Goal: Task Accomplishment & Management: Manage account settings

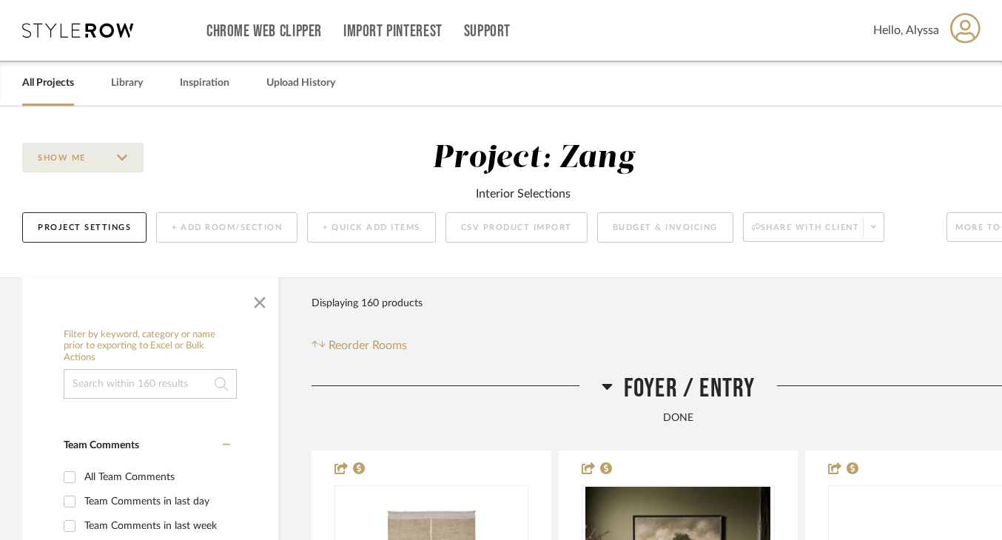
click at [101, 36] on icon at bounding box center [77, 30] width 111 height 15
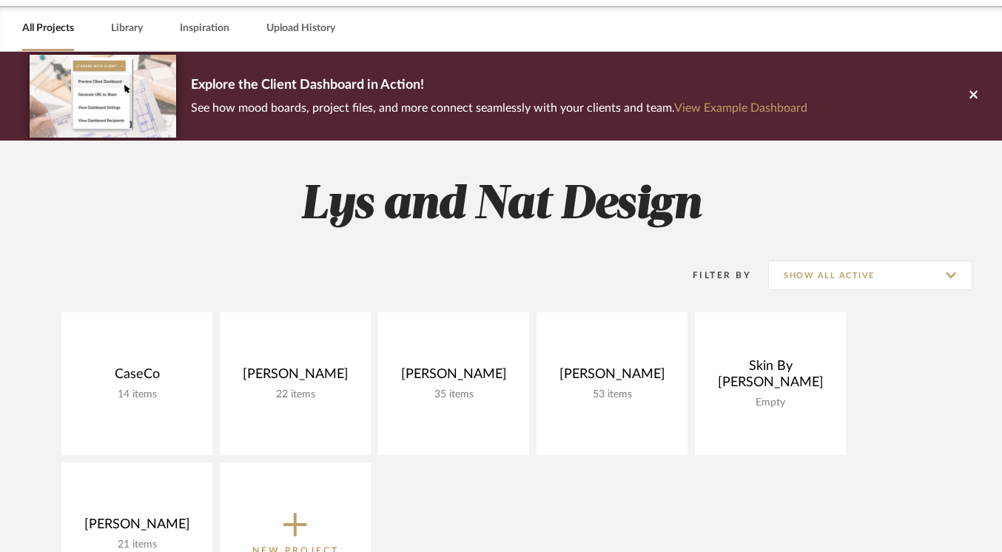
scroll to position [74, 0]
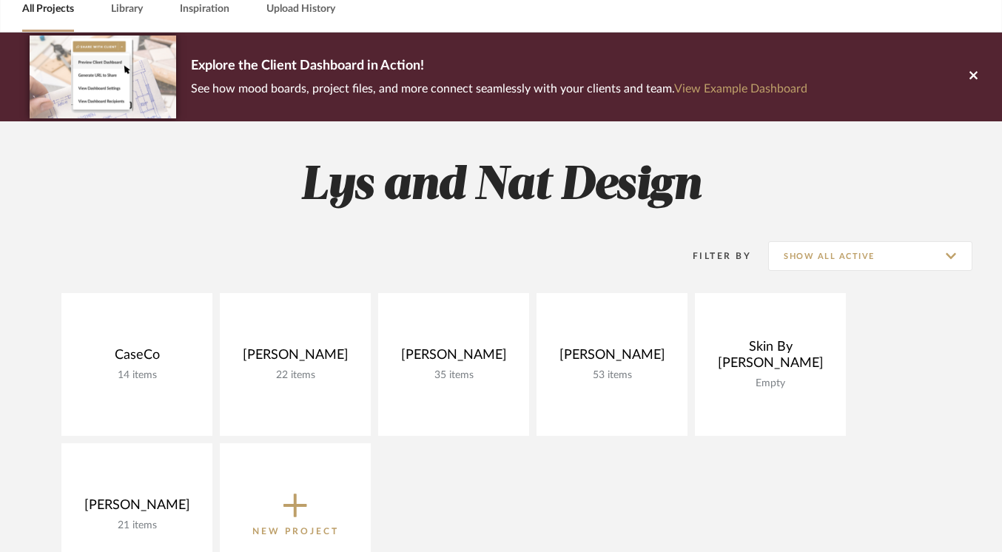
click at [295, 496] on icon at bounding box center [296, 507] width 24 height 24
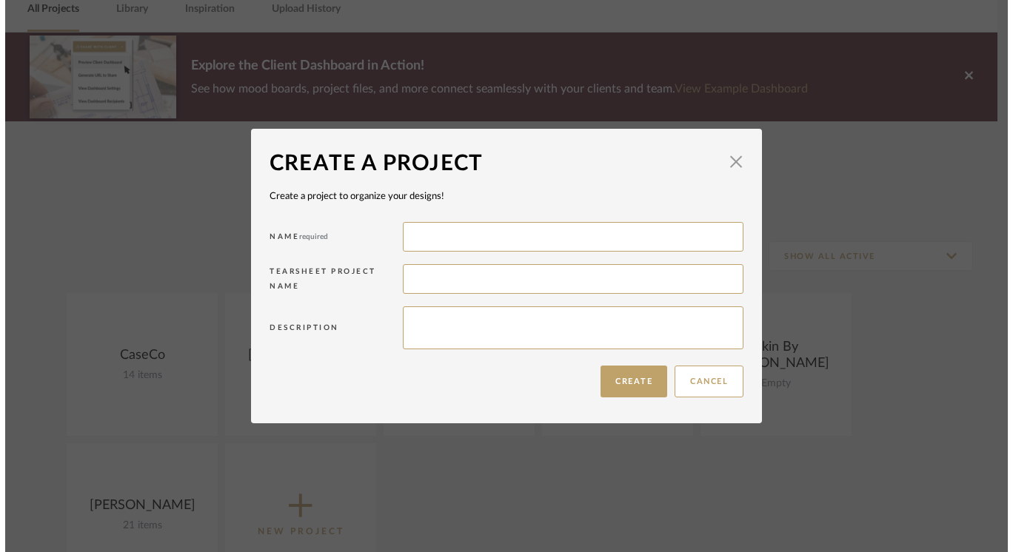
scroll to position [0, 0]
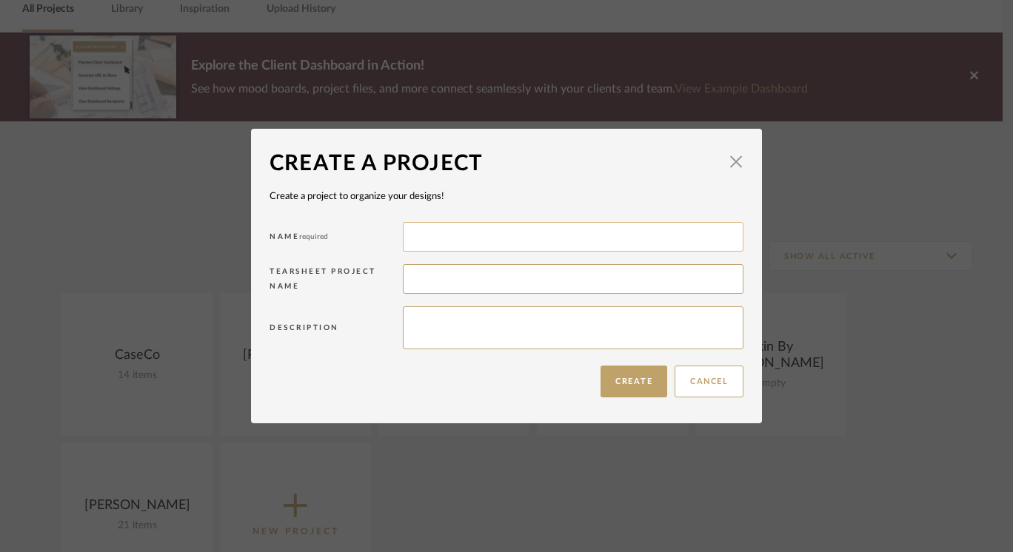
click at [490, 241] on input at bounding box center [573, 237] width 341 height 30
type input "Tang"
click at [626, 384] on button "Create" at bounding box center [633, 382] width 67 height 32
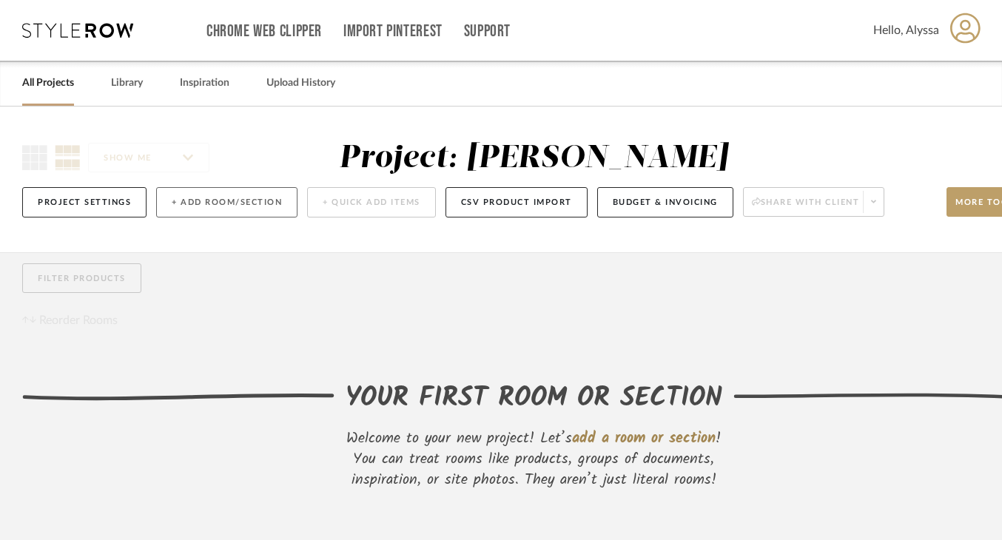
click at [212, 210] on button "+ Add Room/Section" at bounding box center [226, 202] width 141 height 30
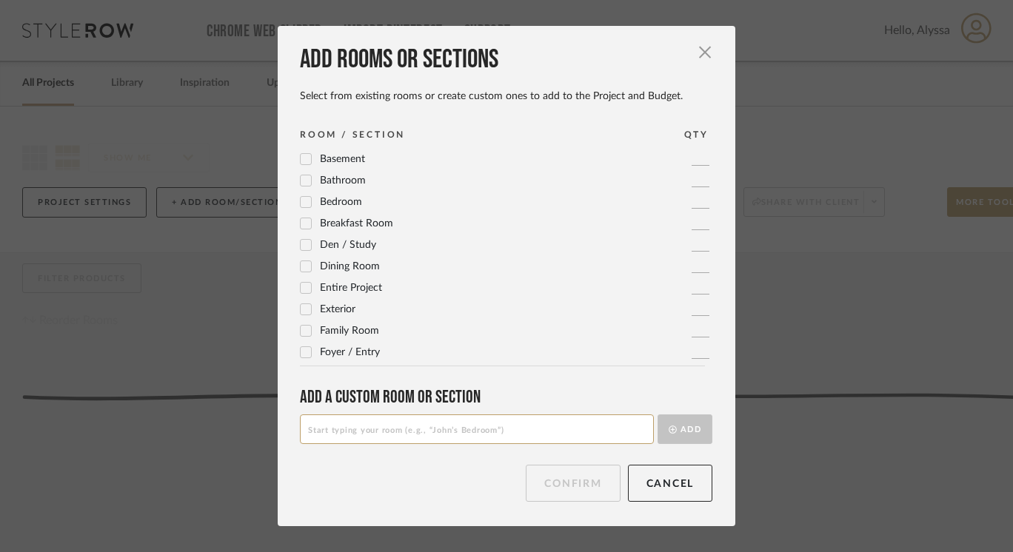
click at [304, 182] on icon at bounding box center [306, 180] width 10 height 10
click at [589, 484] on button "Confirm" at bounding box center [573, 483] width 94 height 37
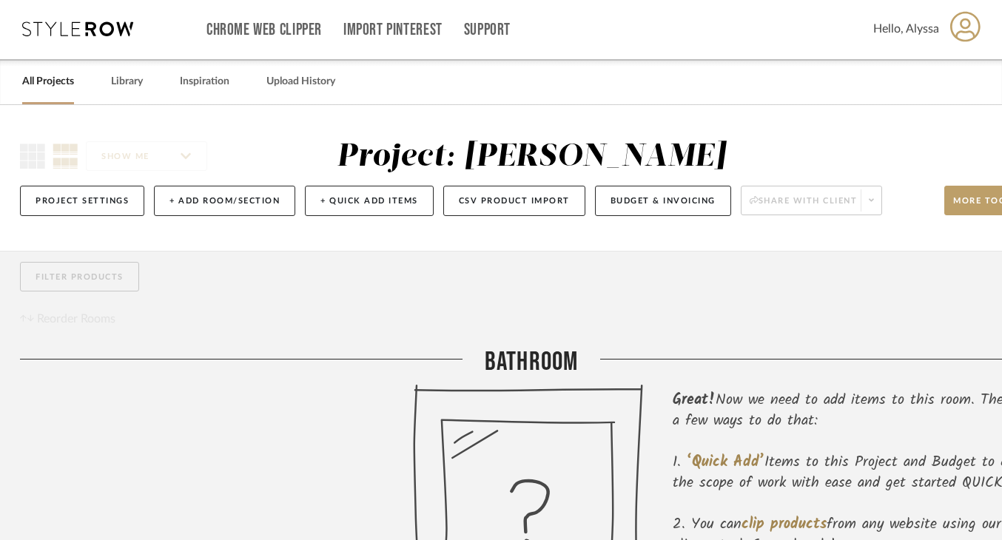
scroll to position [1, 0]
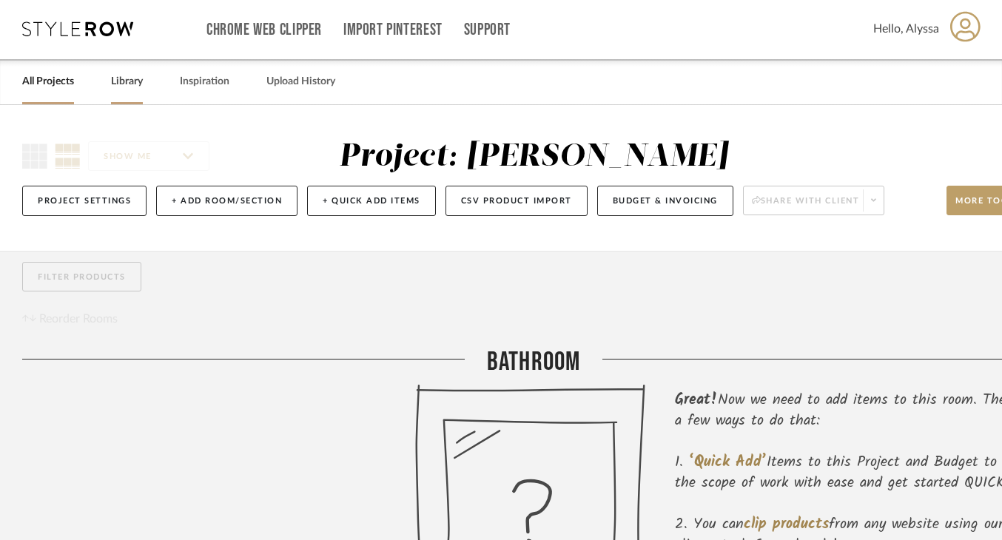
click at [133, 92] on div "Library" at bounding box center [127, 81] width 32 height 45
click at [132, 82] on link "Library" at bounding box center [127, 82] width 32 height 20
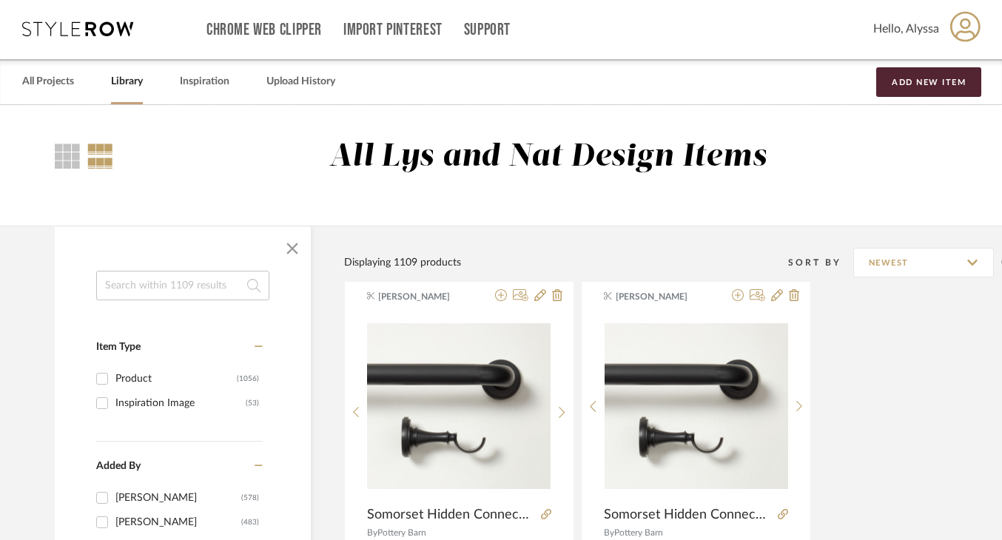
click at [141, 85] on link "Library" at bounding box center [127, 82] width 32 height 20
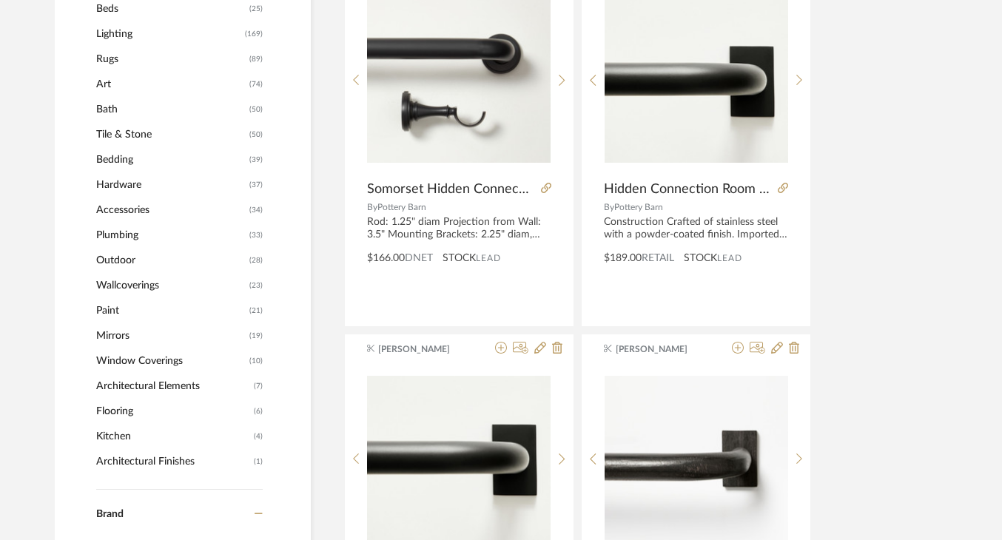
scroll to position [701, 0]
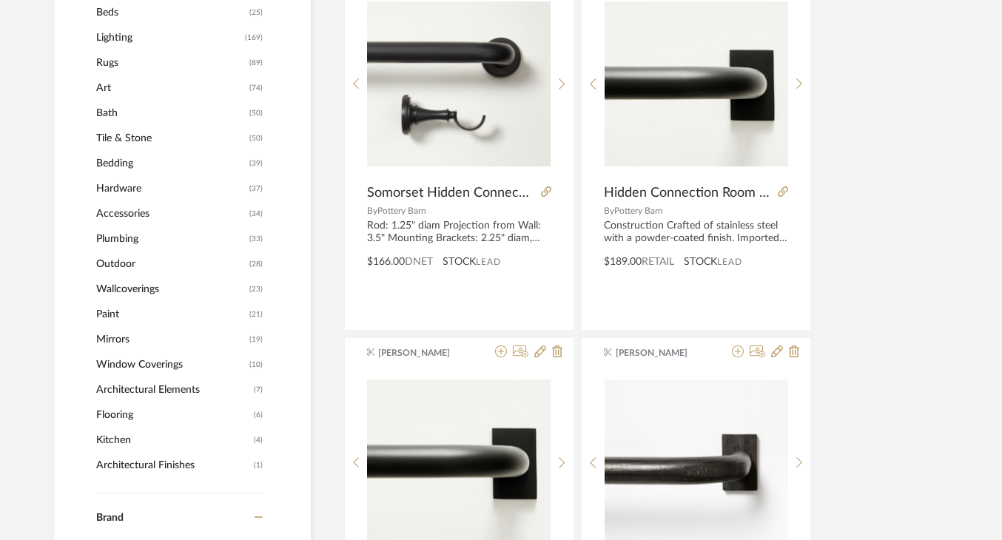
click at [153, 138] on span "Tile & Stone" at bounding box center [171, 138] width 150 height 25
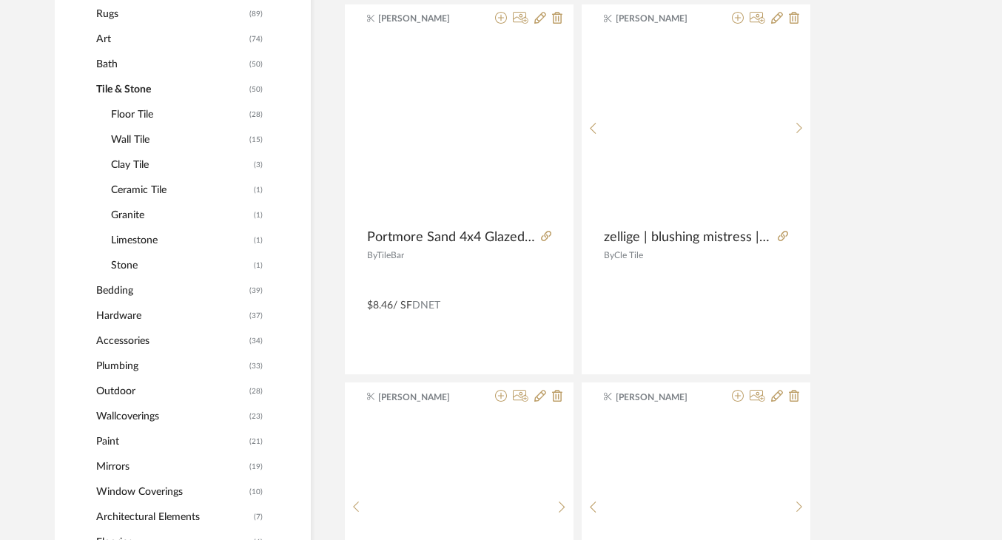
scroll to position [674, 0]
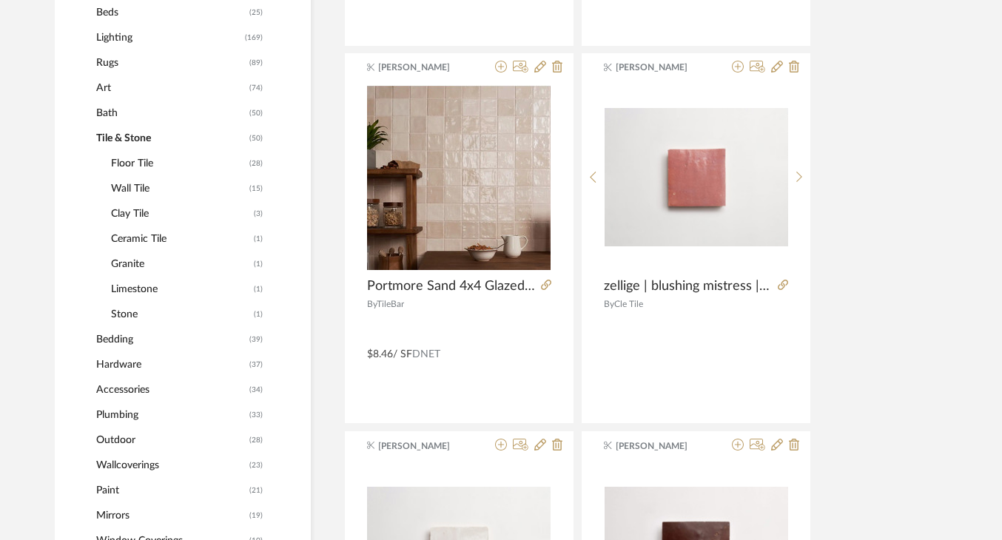
click at [169, 162] on span "Floor Tile" at bounding box center [178, 163] width 135 height 25
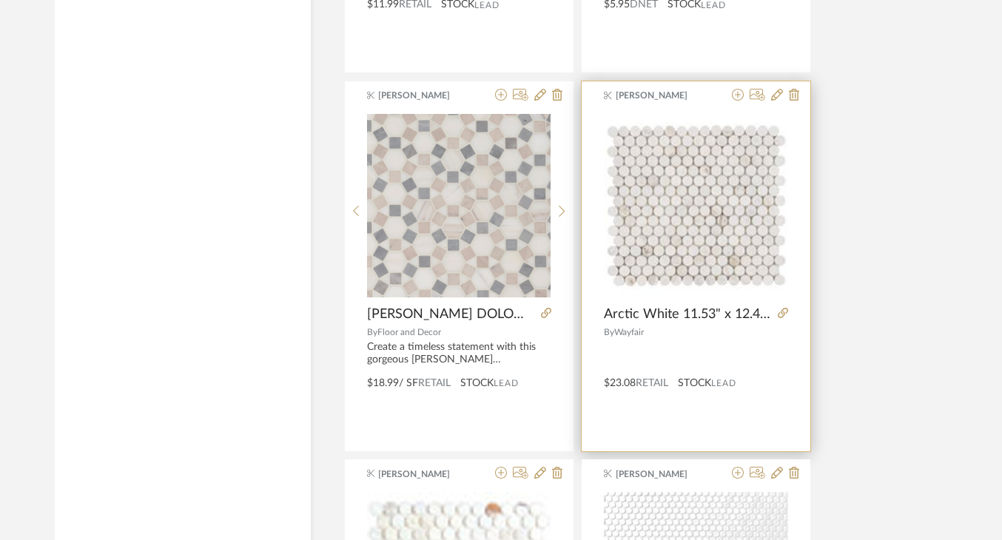
scroll to position [2112, 0]
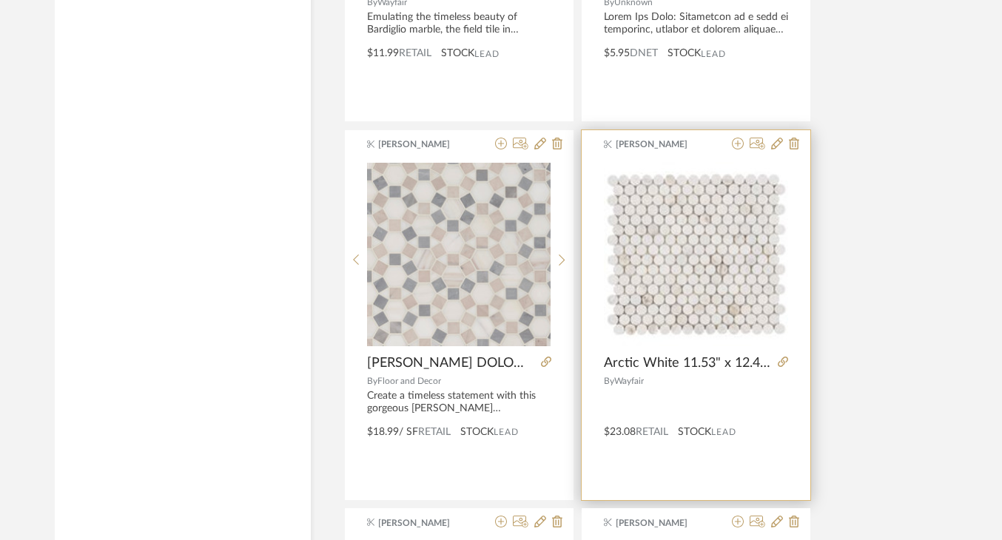
click at [690, 256] on img "0" at bounding box center [696, 254] width 184 height 184
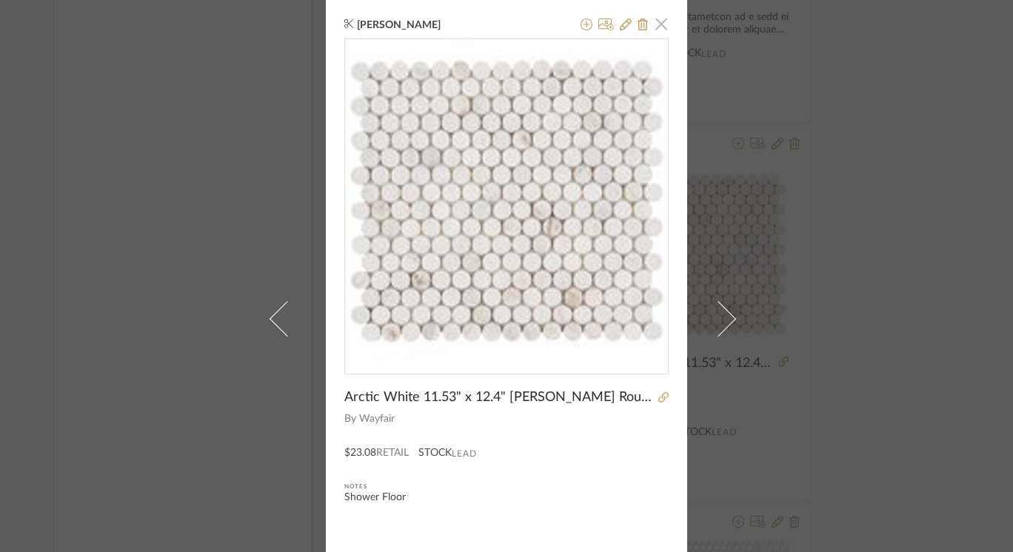
click at [657, 29] on span "button" at bounding box center [661, 24] width 30 height 30
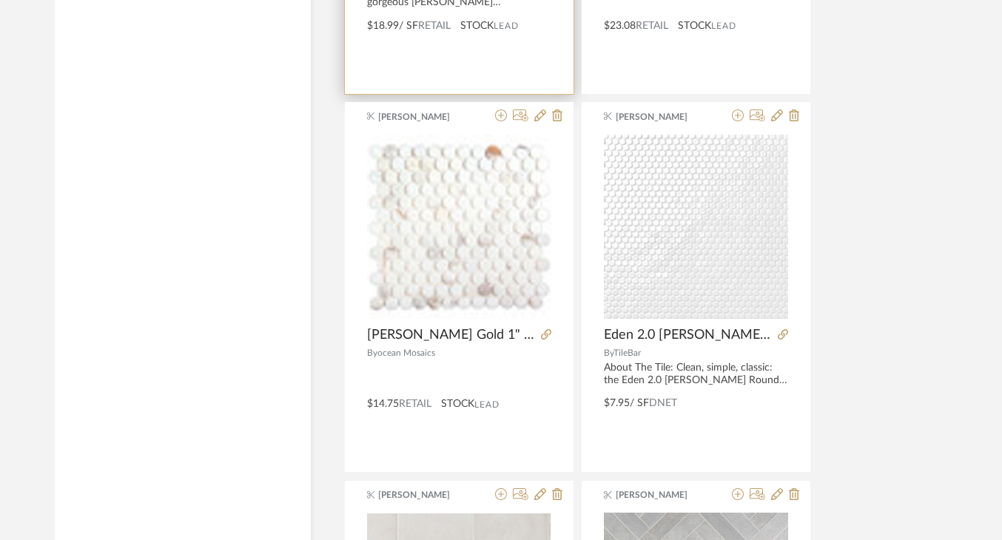
scroll to position [2930, 0]
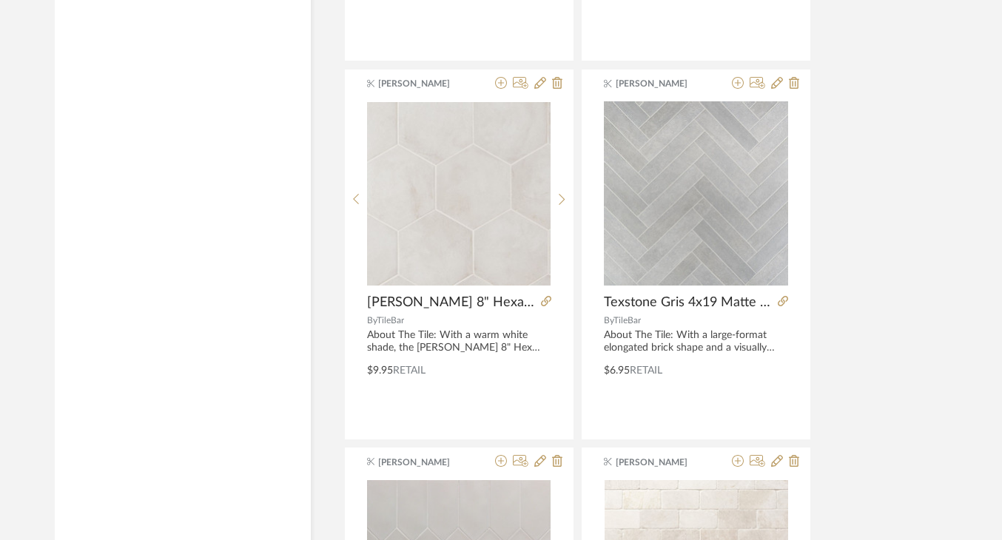
click at [881, 235] on div "[PERSON_NAME] [US_STATE] White 3/4" [PERSON_NAME] round Polished Mosaic Tile By…" at bounding box center [678, 65] width 669 height 5293
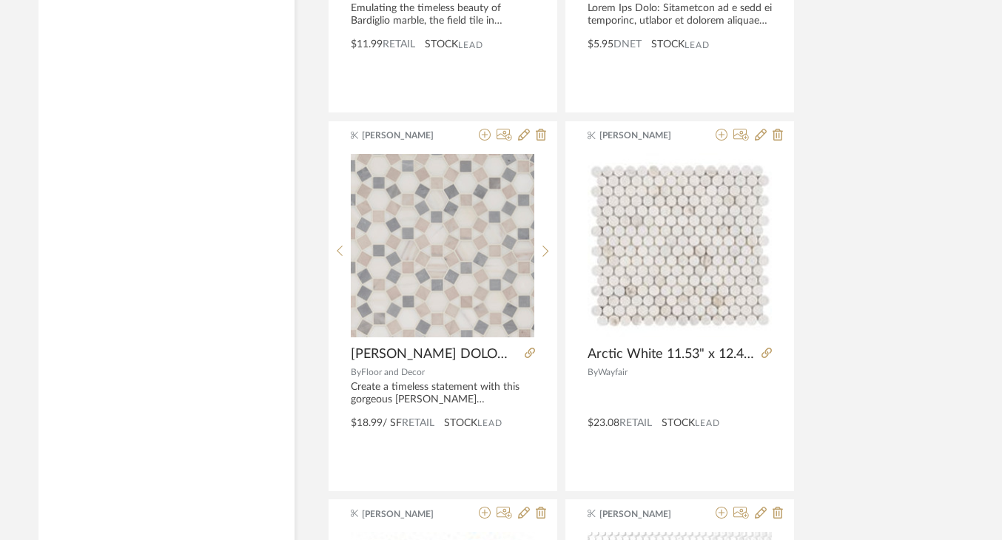
scroll to position [2112, 16]
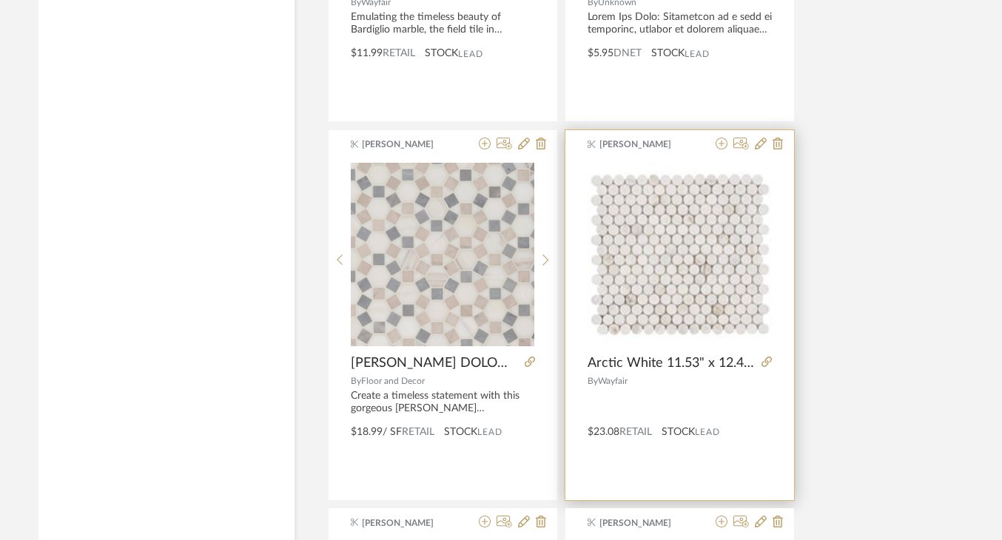
click at [660, 222] on img "0" at bounding box center [680, 254] width 184 height 184
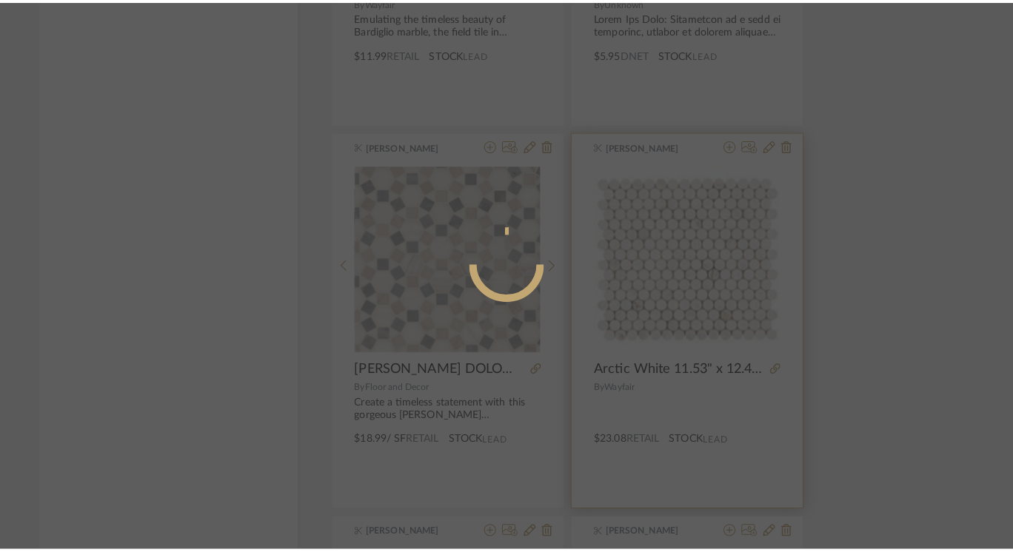
scroll to position [0, 0]
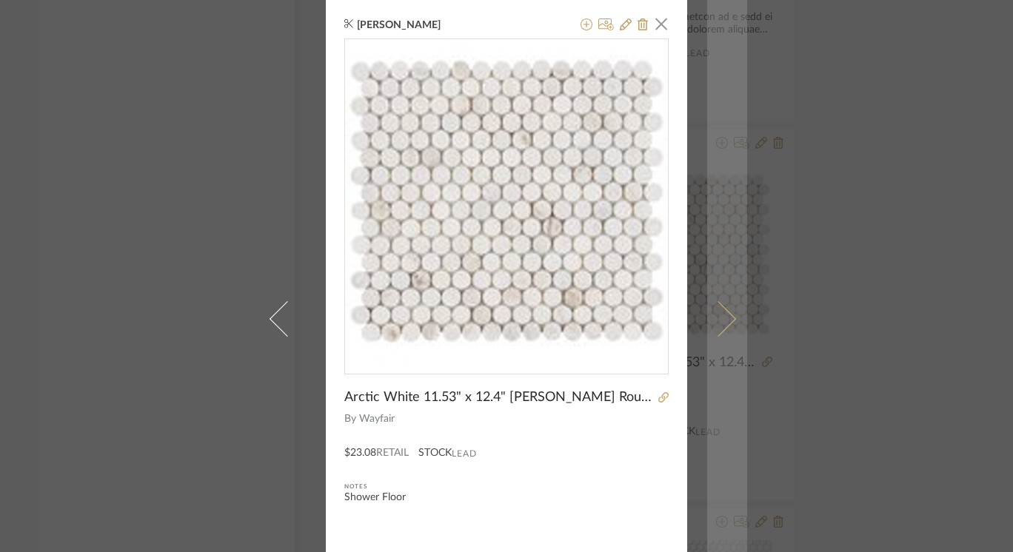
click at [717, 319] on span at bounding box center [718, 319] width 36 height 36
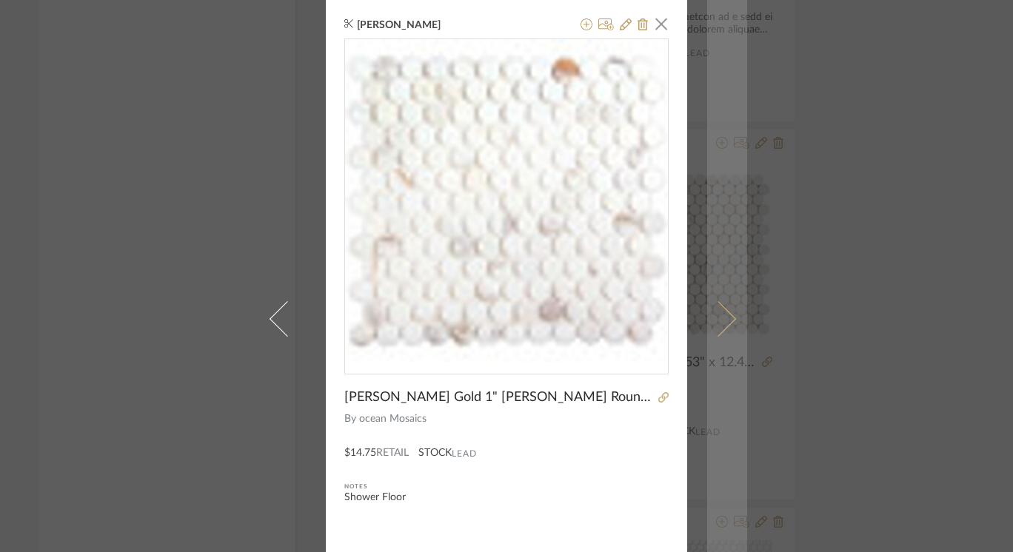
click at [723, 321] on span at bounding box center [718, 319] width 36 height 36
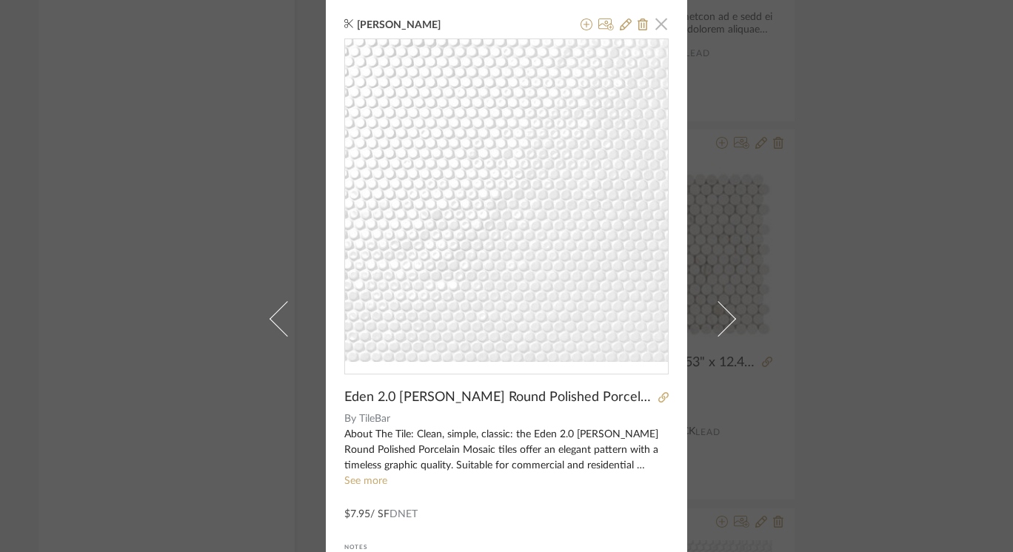
click at [659, 24] on span "button" at bounding box center [661, 24] width 30 height 30
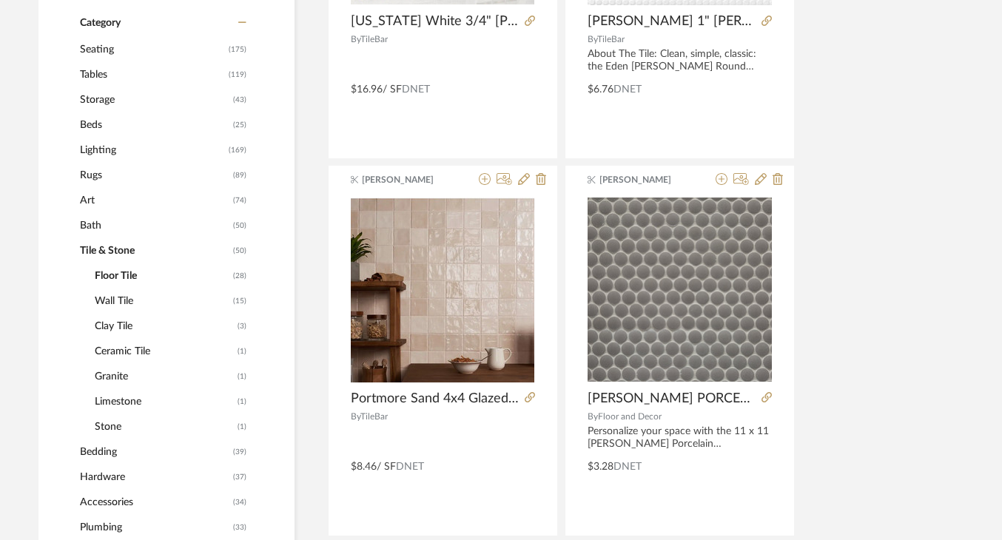
scroll to position [554, 16]
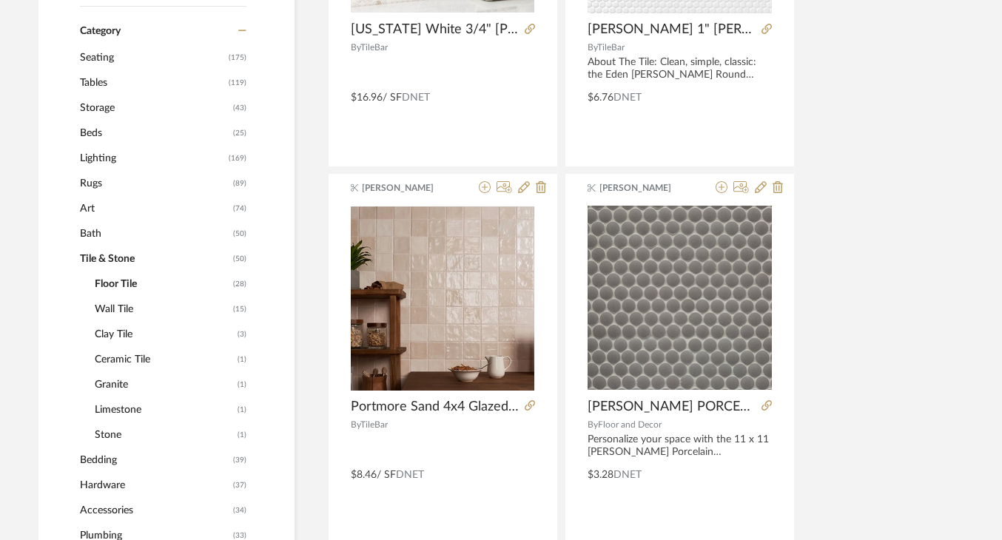
click at [119, 255] on span "Tile & Stone" at bounding box center [155, 259] width 150 height 25
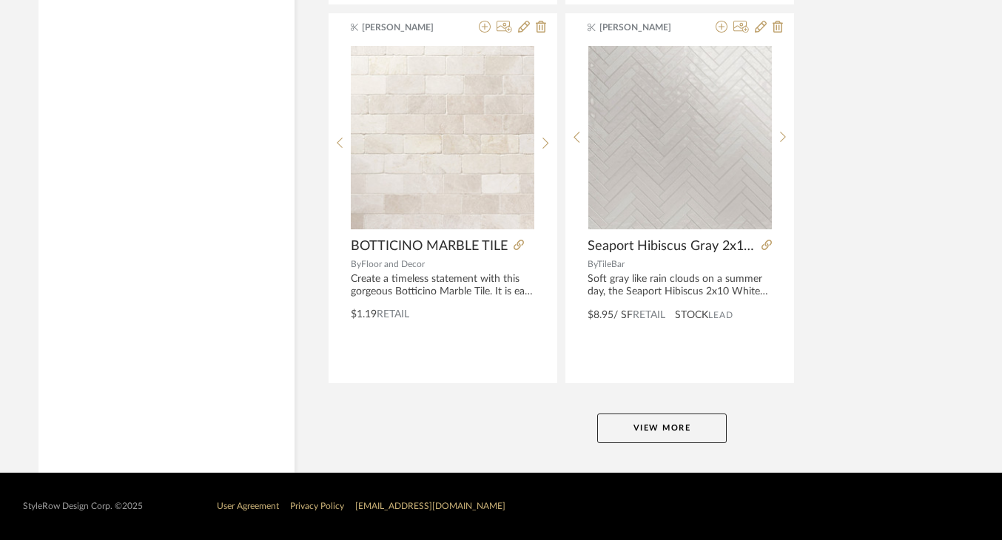
scroll to position [6769, 16]
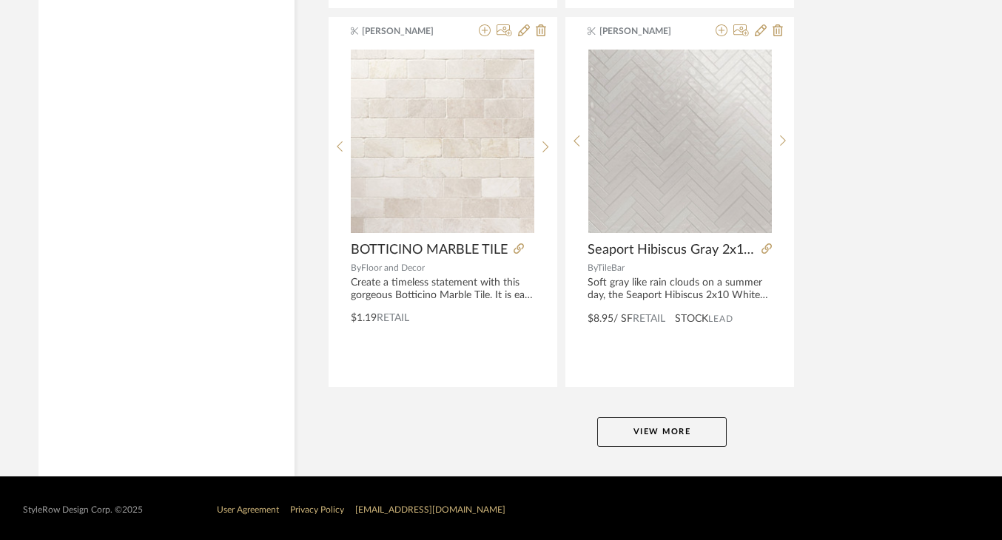
click at [660, 431] on button "View More" at bounding box center [662, 433] width 130 height 30
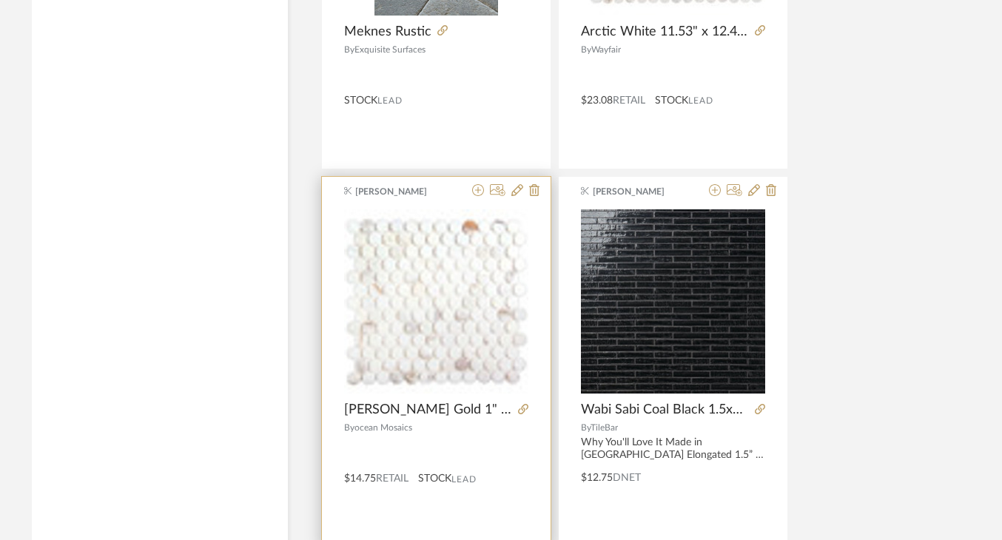
scroll to position [4741, 23]
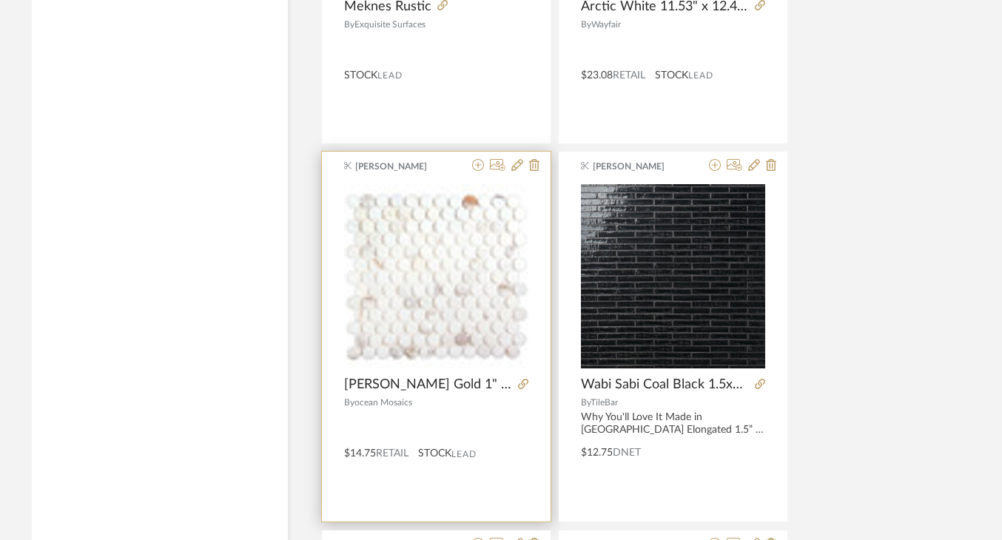
click at [447, 284] on img "0" at bounding box center [436, 276] width 184 height 184
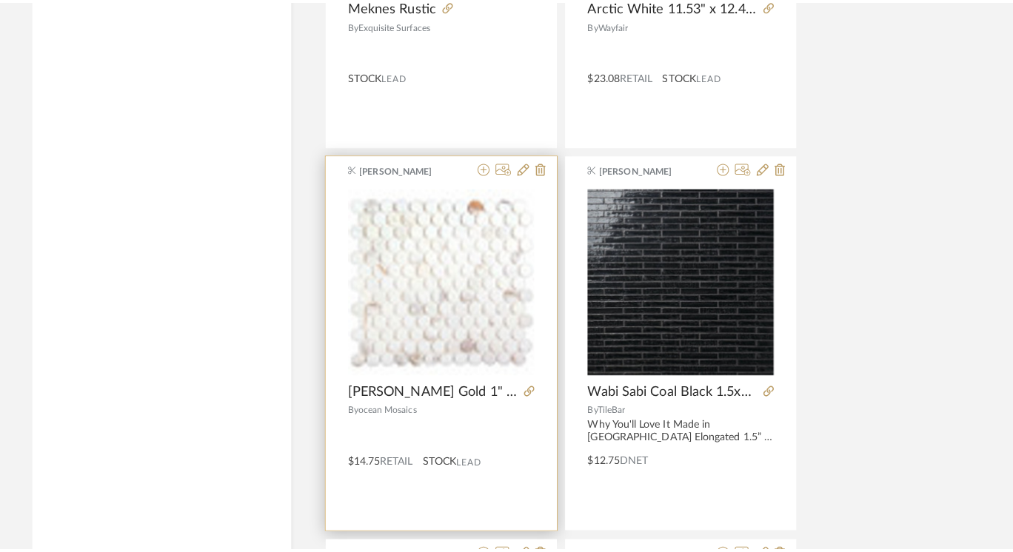
scroll to position [0, 0]
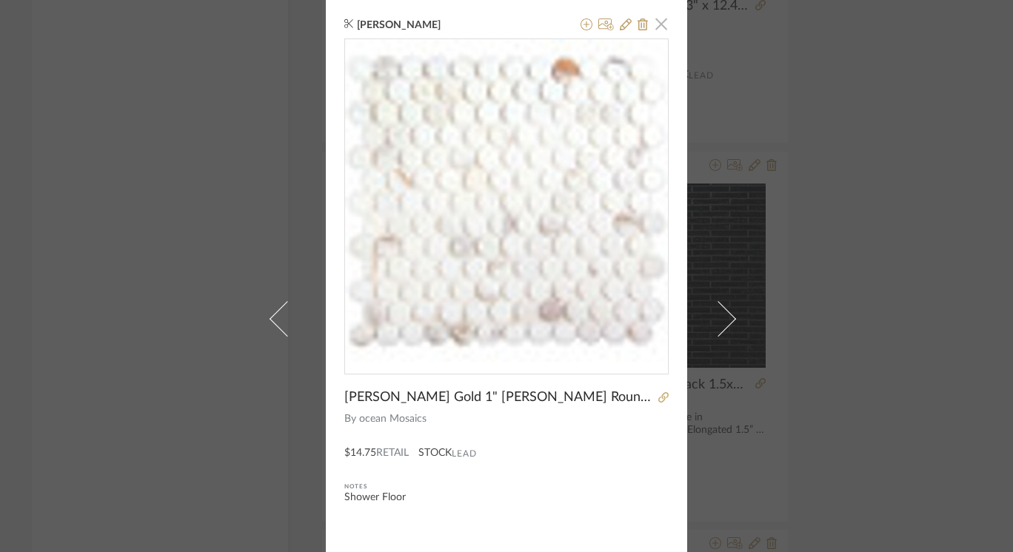
click at [660, 27] on span "button" at bounding box center [661, 24] width 30 height 30
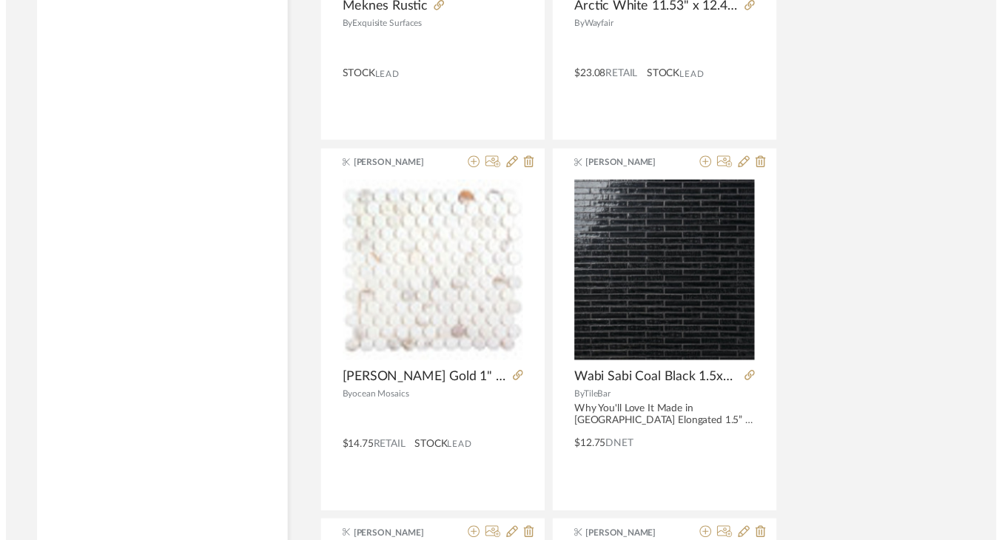
scroll to position [4741, 23]
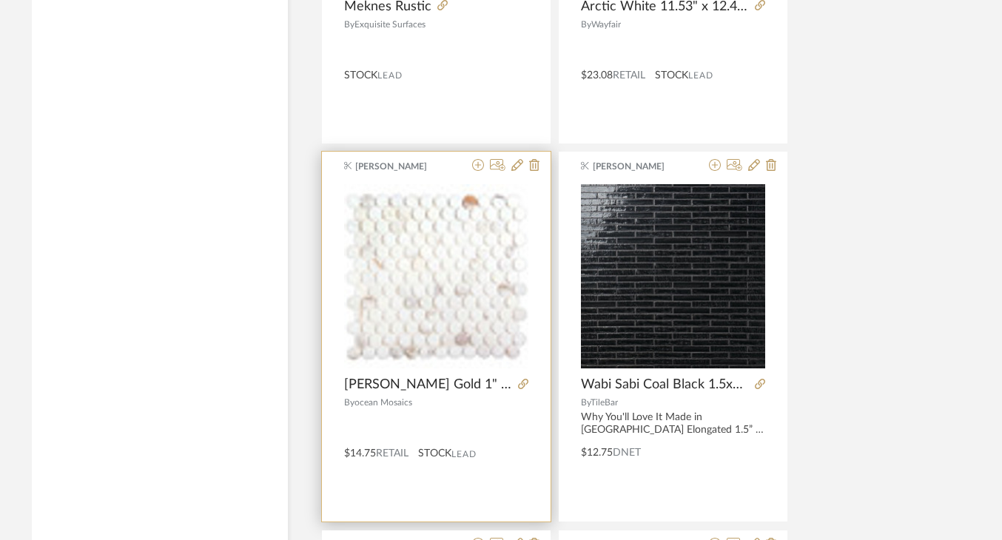
click at [486, 323] on img "0" at bounding box center [436, 276] width 184 height 184
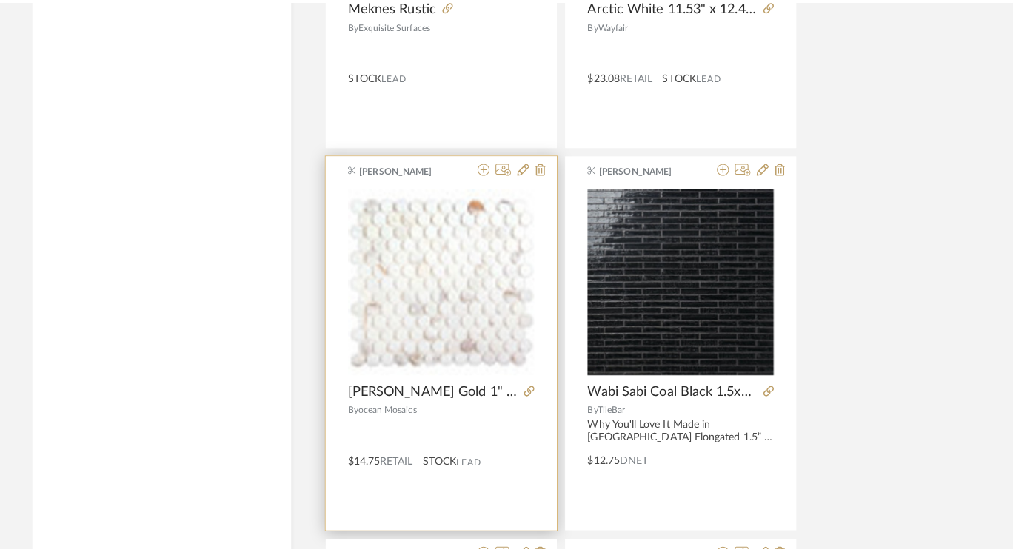
scroll to position [0, 0]
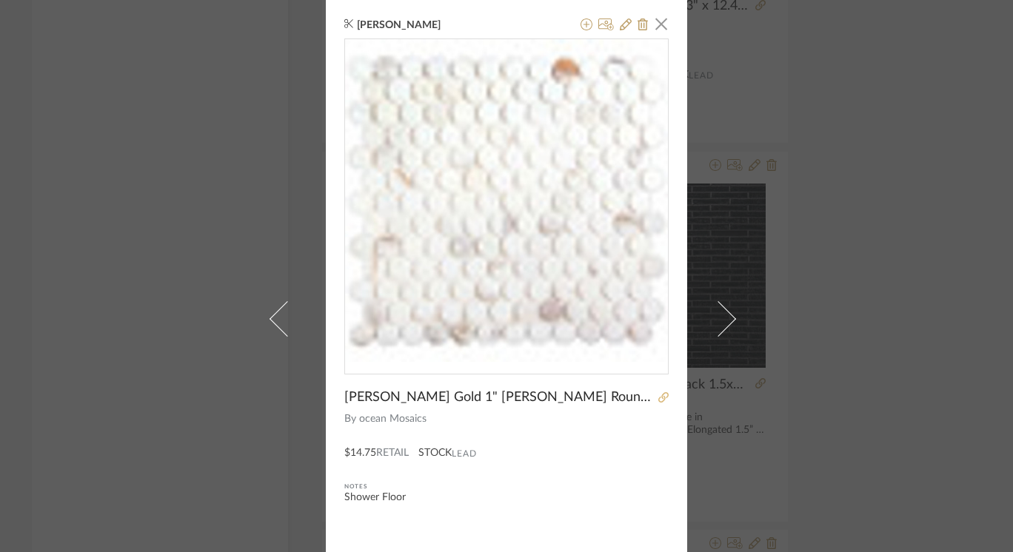
click at [658, 399] on icon at bounding box center [663, 397] width 10 height 10
click at [653, 26] on span "button" at bounding box center [661, 24] width 30 height 30
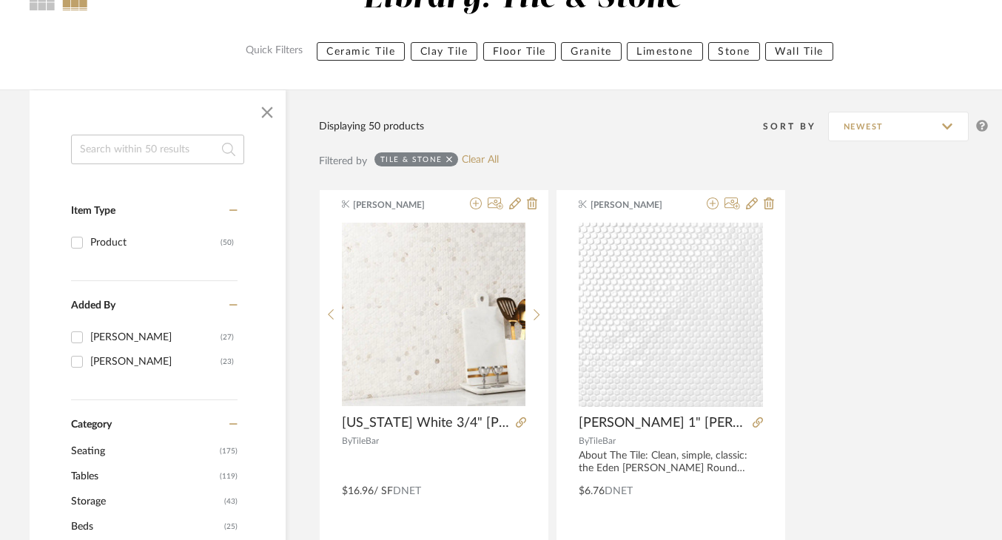
scroll to position [166, 25]
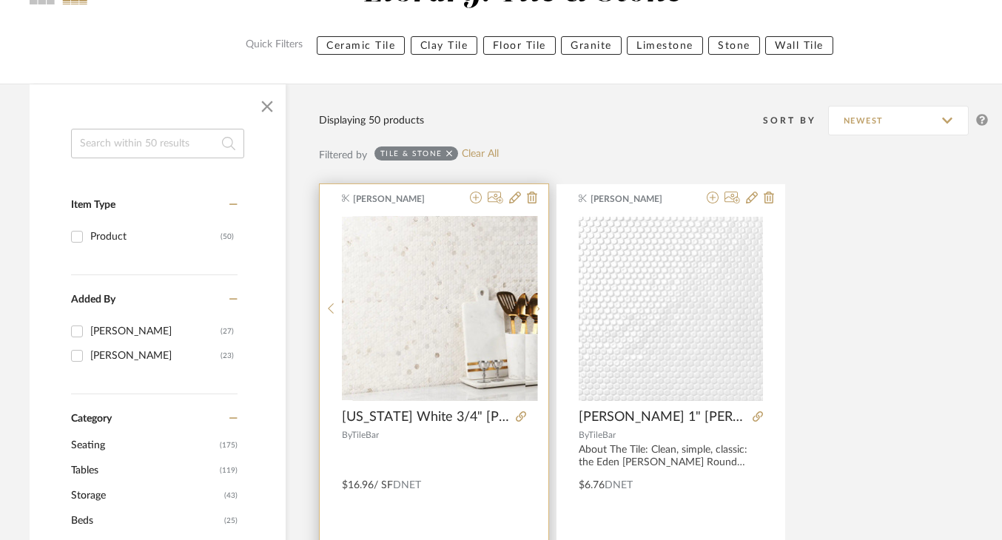
click at [458, 331] on img "0" at bounding box center [444, 308] width 185 height 185
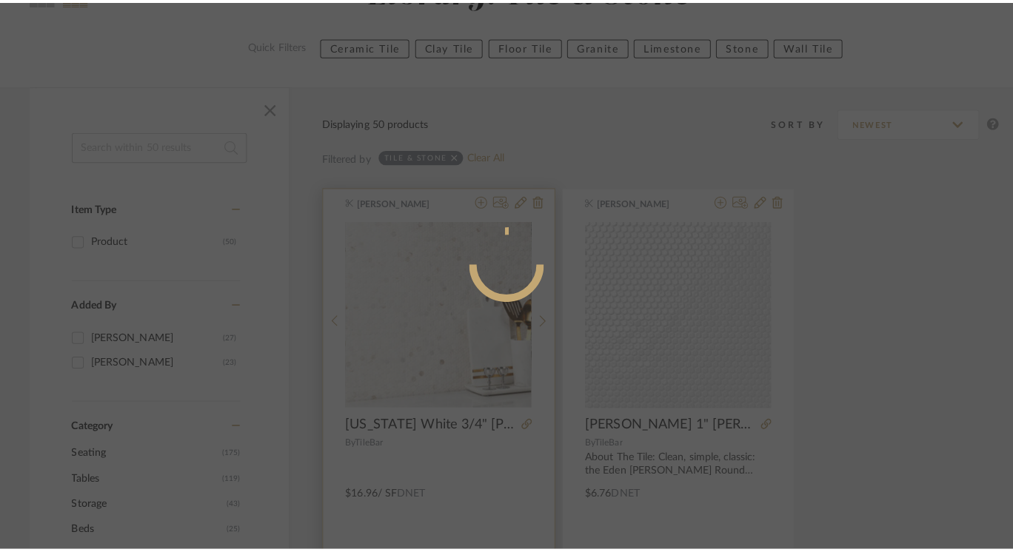
scroll to position [0, 0]
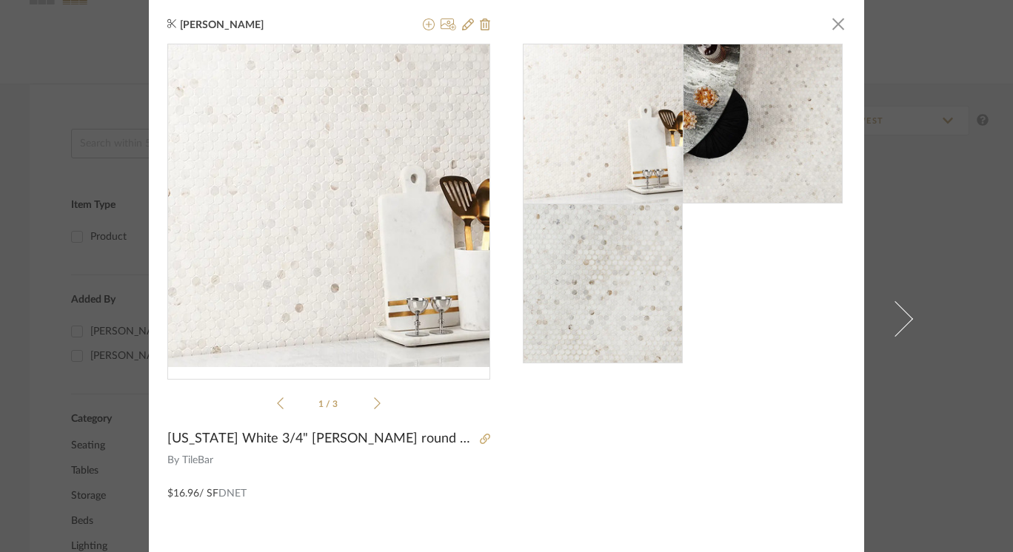
click at [364, 403] on li "1 / 3" at bounding box center [329, 404] width 90 height 18
click at [374, 406] on icon at bounding box center [377, 403] width 7 height 13
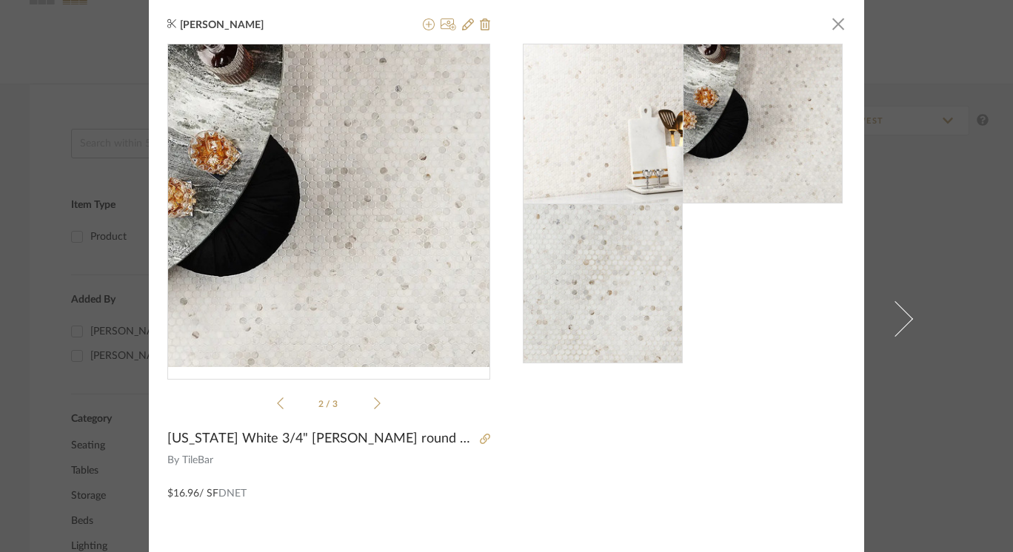
click at [374, 406] on icon at bounding box center [377, 403] width 7 height 13
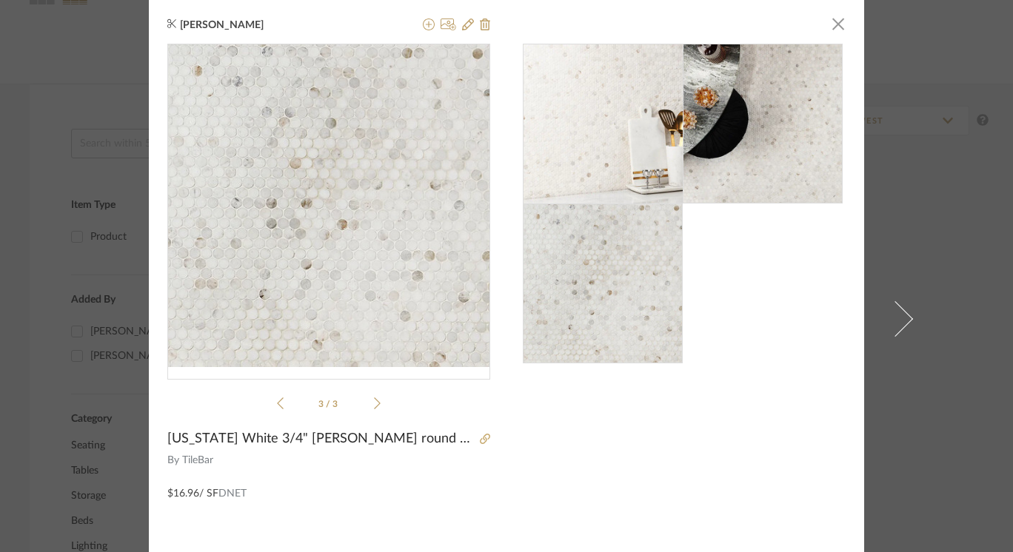
click at [374, 406] on icon at bounding box center [377, 403] width 7 height 13
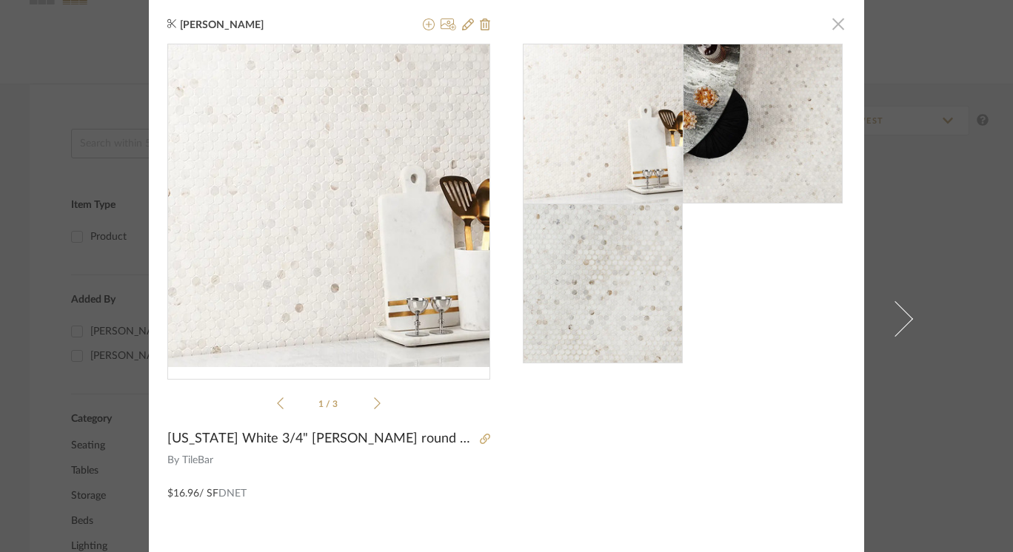
click at [831, 30] on span "button" at bounding box center [838, 24] width 30 height 30
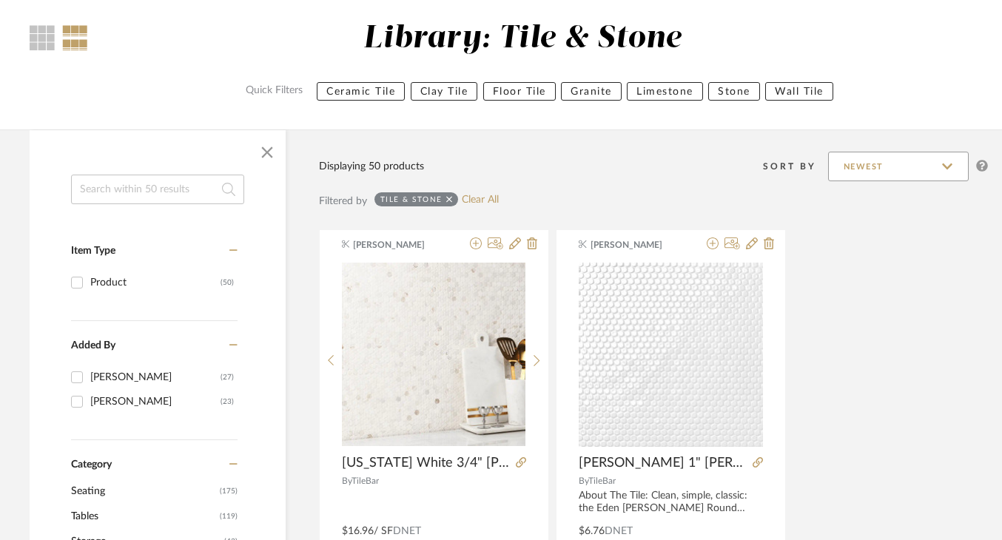
scroll to position [121, 25]
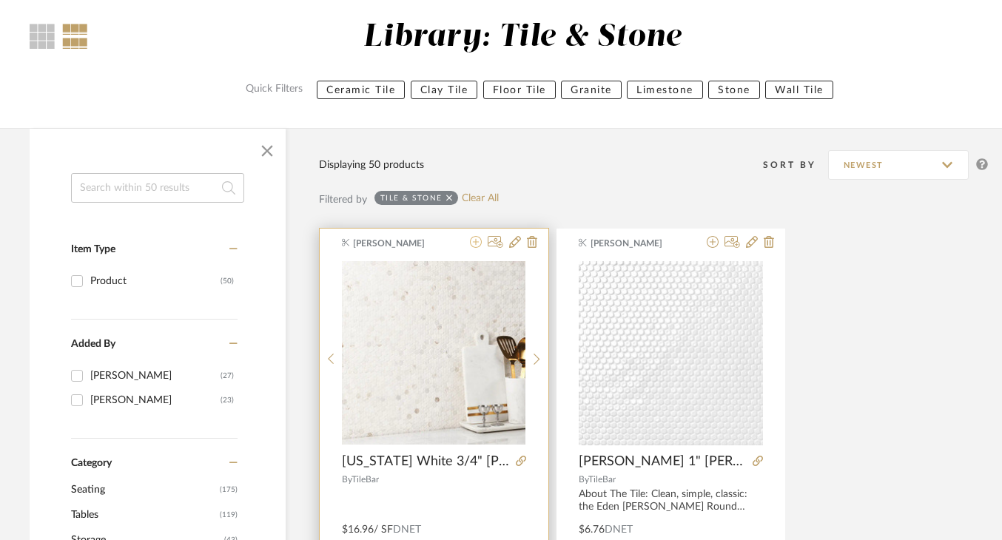
click at [478, 241] on icon at bounding box center [476, 242] width 12 height 12
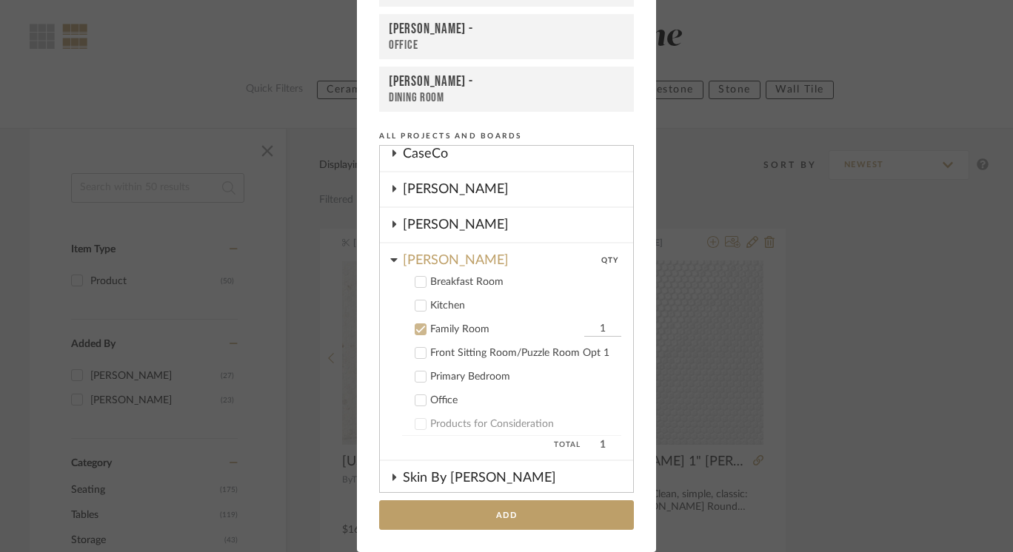
scroll to position [47, 0]
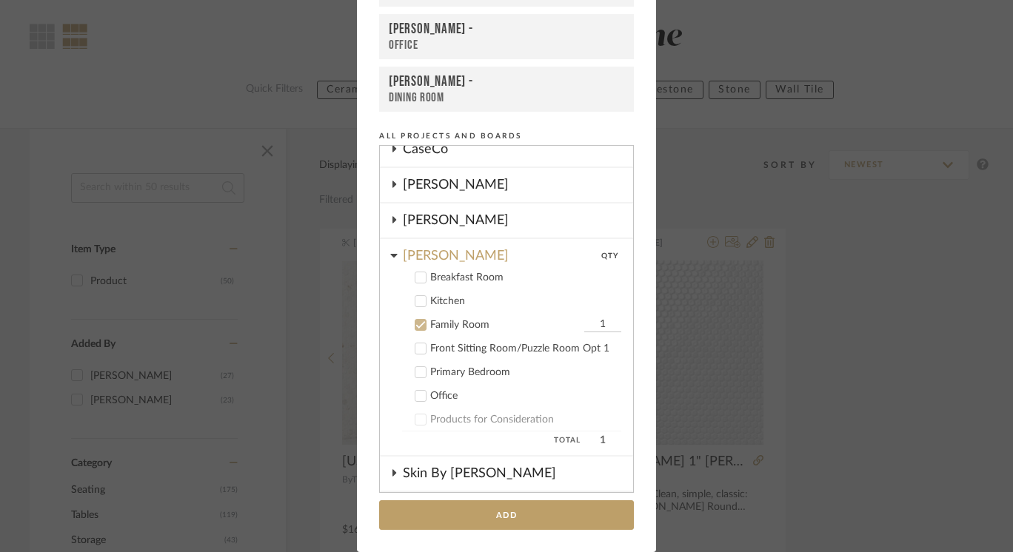
click at [415, 322] on icon at bounding box center [420, 325] width 10 height 10
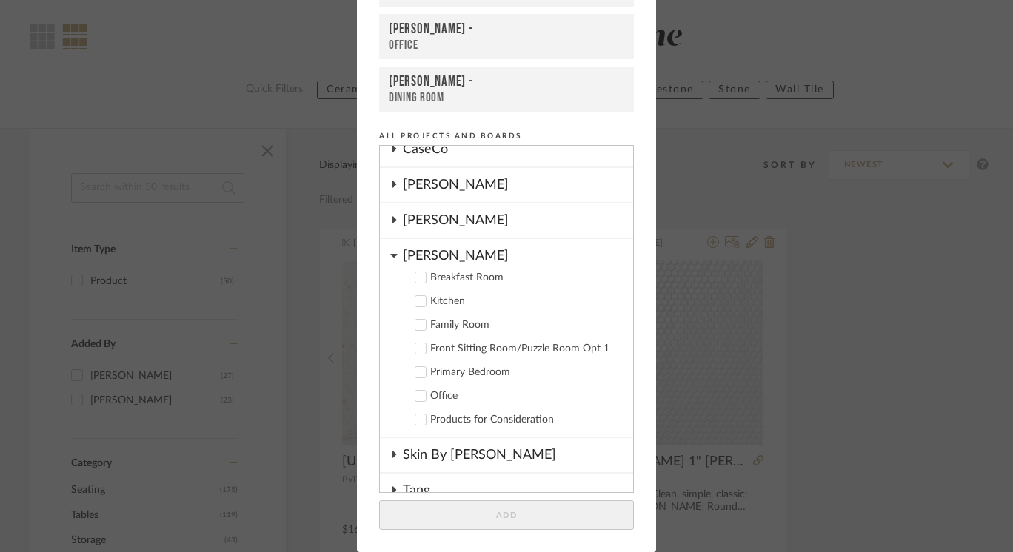
click at [390, 257] on icon at bounding box center [393, 256] width 7 height 4
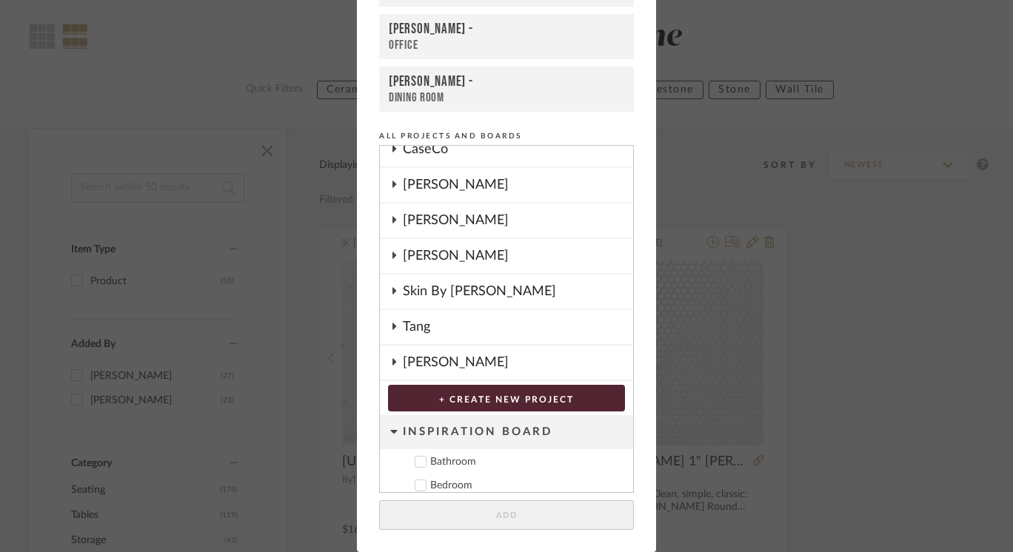
scroll to position [75, 0]
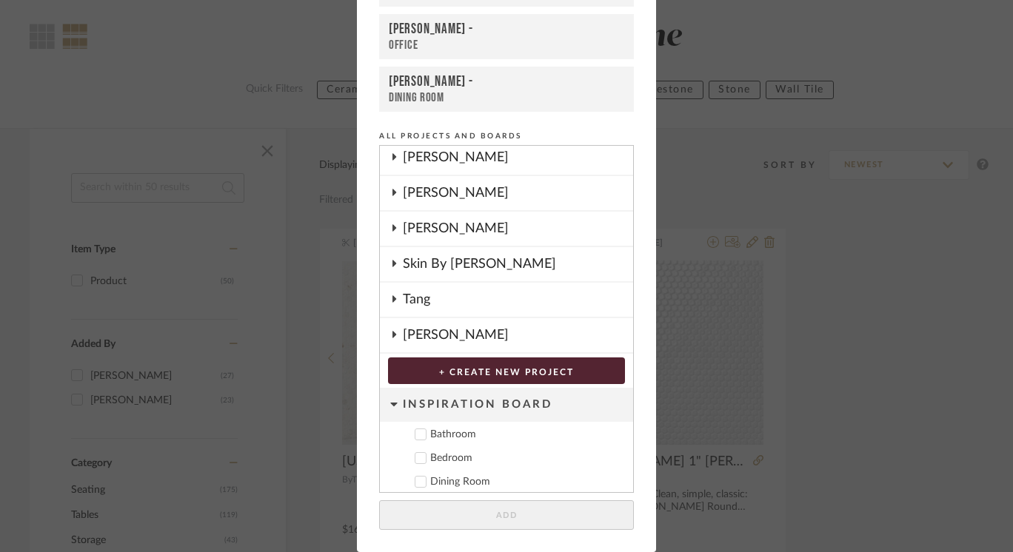
click at [392, 298] on icon at bounding box center [394, 298] width 4 height 7
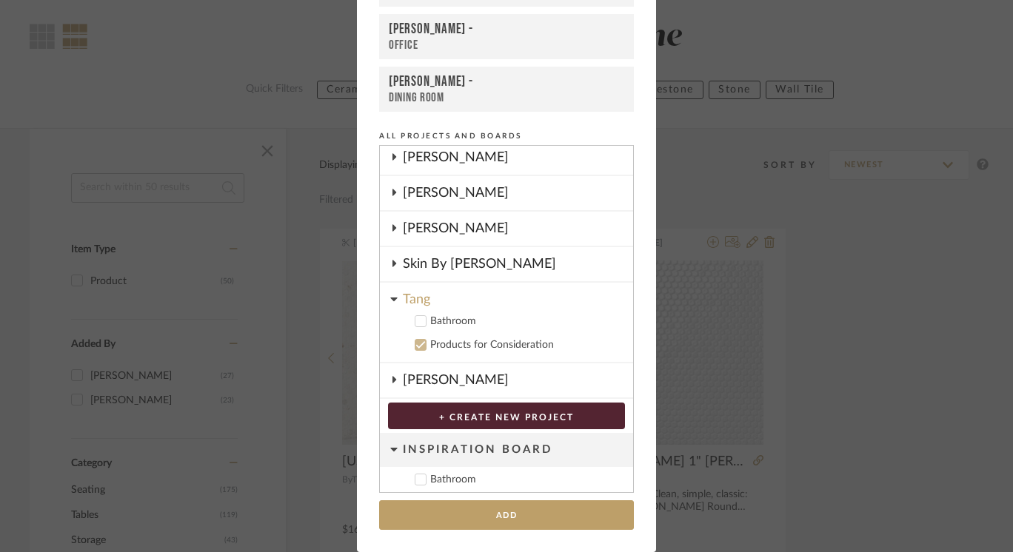
click at [418, 318] on icon at bounding box center [420, 321] width 10 height 10
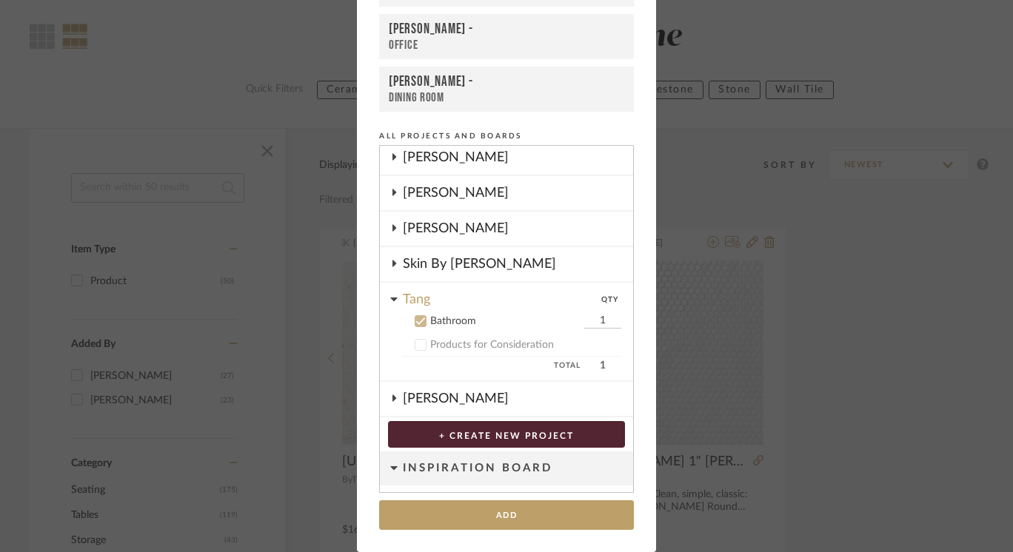
click at [469, 429] on button "+ CREATE NEW PROJECT" at bounding box center [506, 434] width 237 height 27
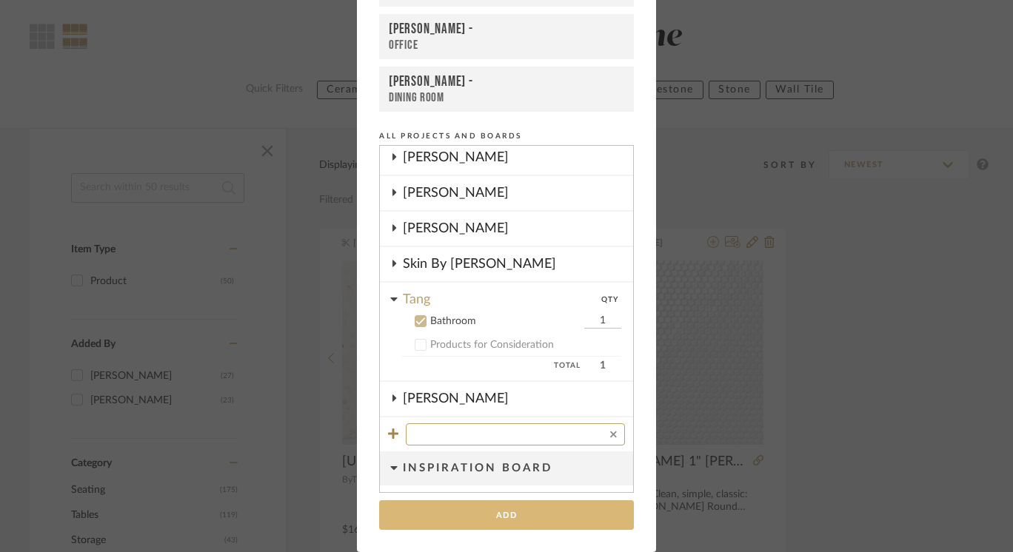
click at [508, 519] on button "Add" at bounding box center [506, 515] width 255 height 30
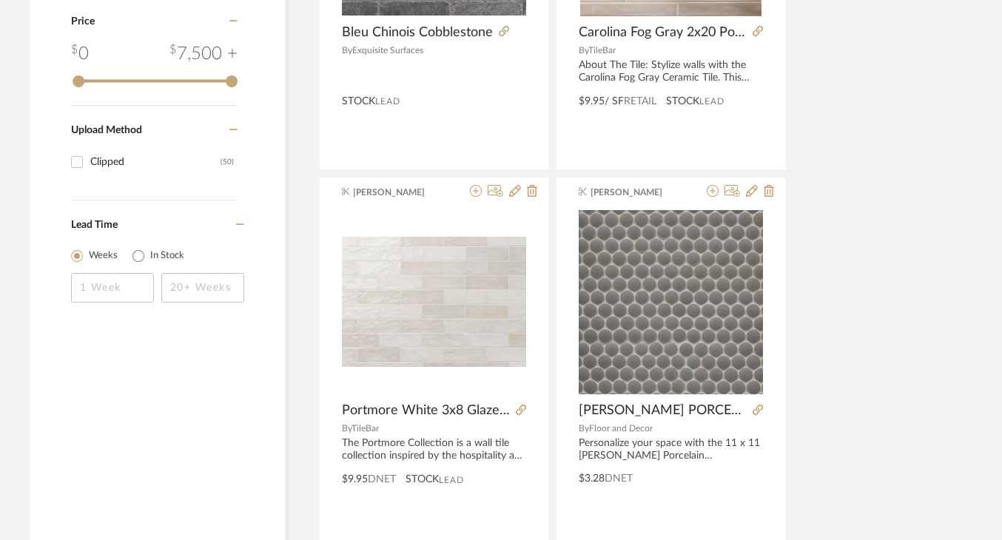
scroll to position [1735, 25]
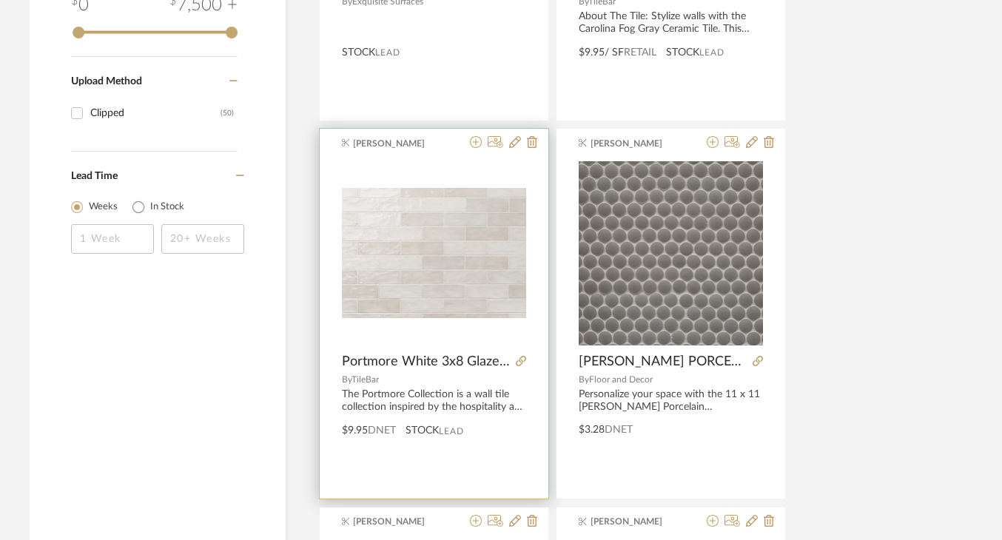
click at [446, 264] on img "0" at bounding box center [434, 253] width 184 height 130
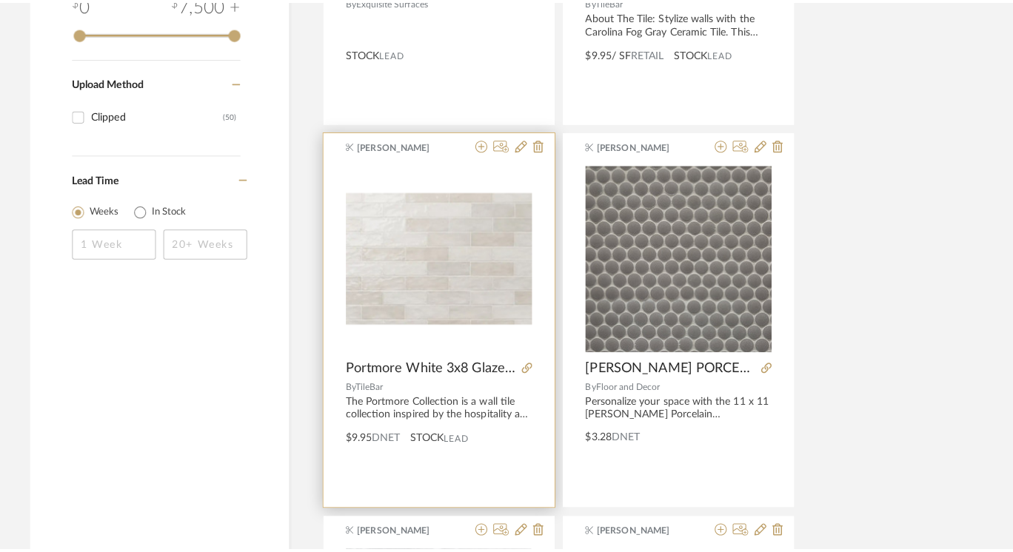
scroll to position [0, 0]
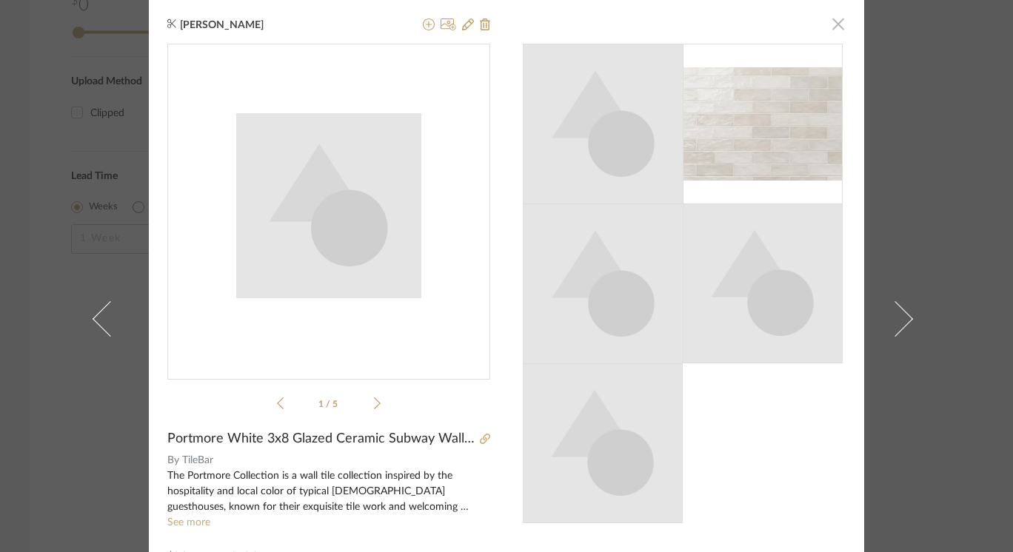
click at [828, 27] on span "button" at bounding box center [838, 24] width 30 height 30
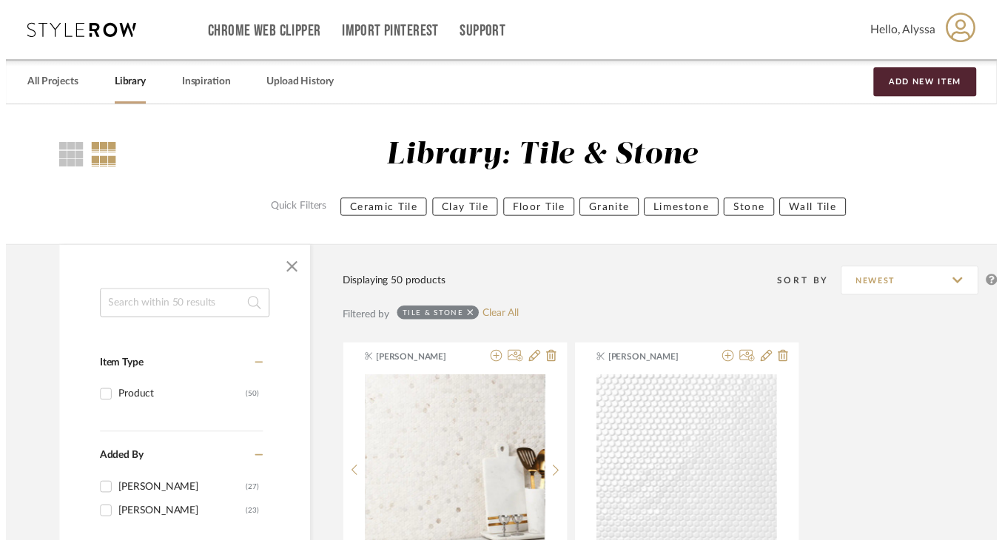
scroll to position [1735, 25]
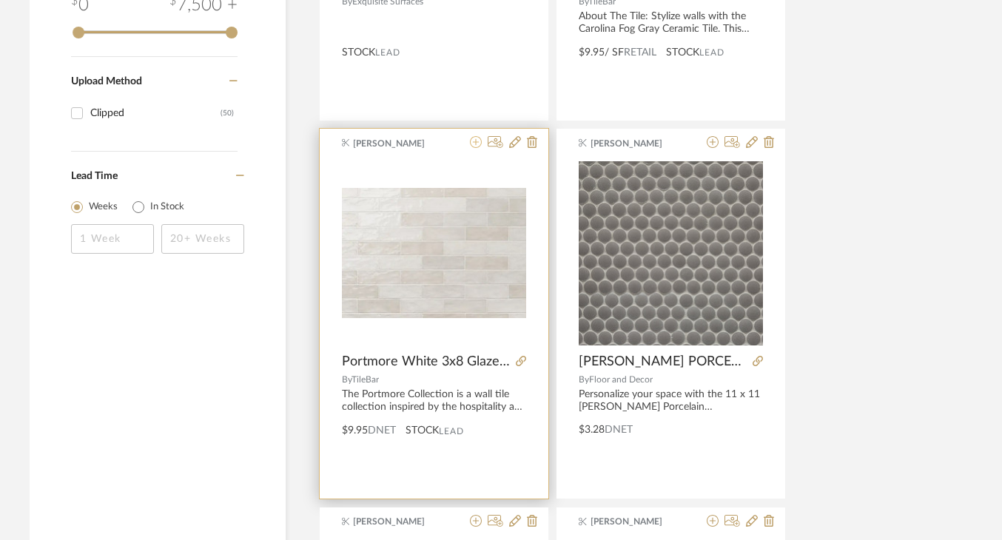
click at [476, 144] on icon at bounding box center [476, 142] width 12 height 12
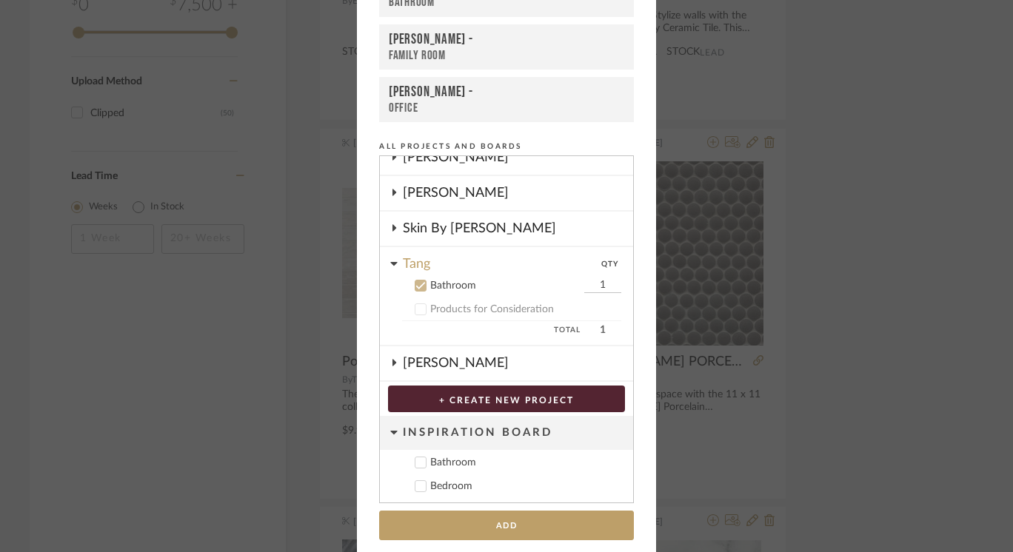
scroll to position [150, 0]
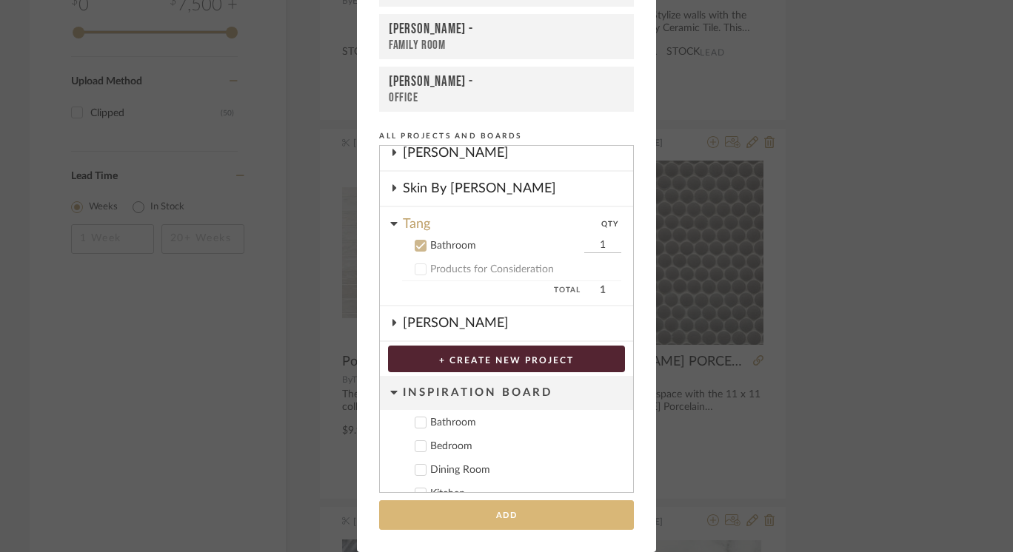
click at [503, 516] on button "Add" at bounding box center [506, 515] width 255 height 30
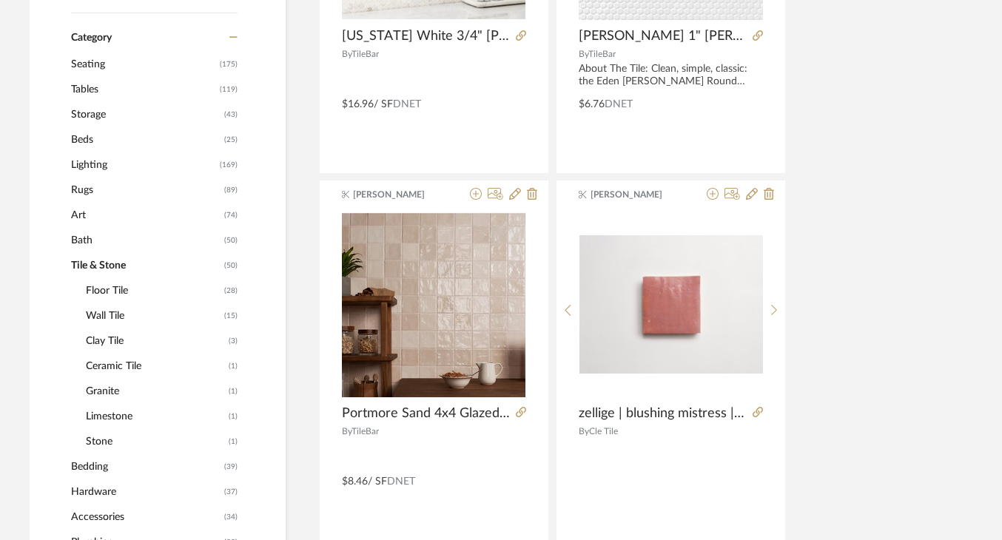
scroll to position [572, 25]
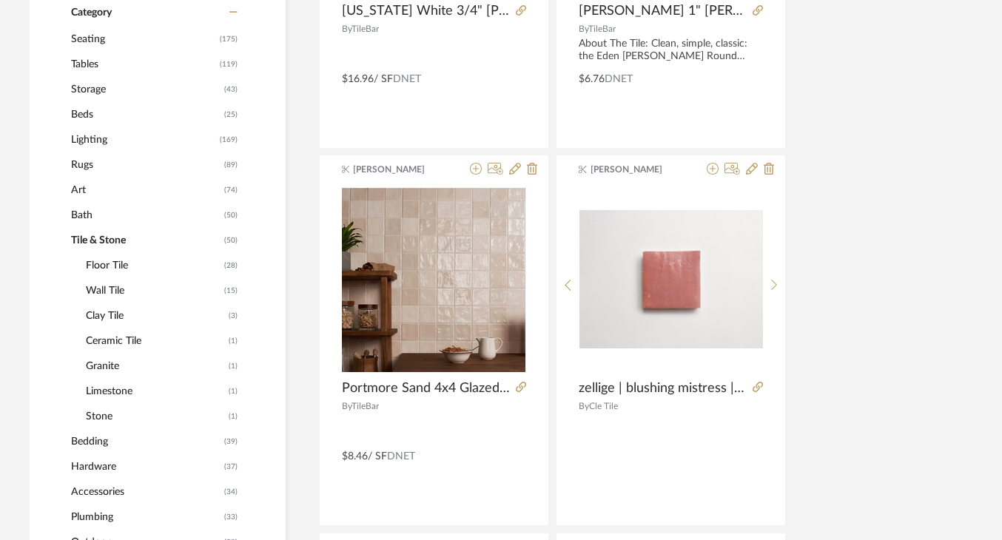
click at [110, 467] on span "Hardware" at bounding box center [146, 467] width 150 height 25
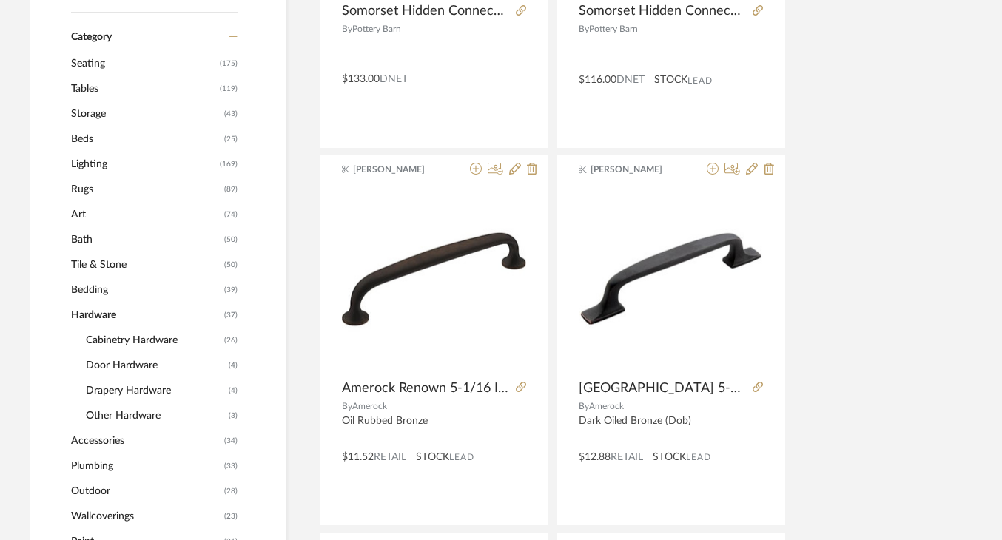
scroll to position [597, 25]
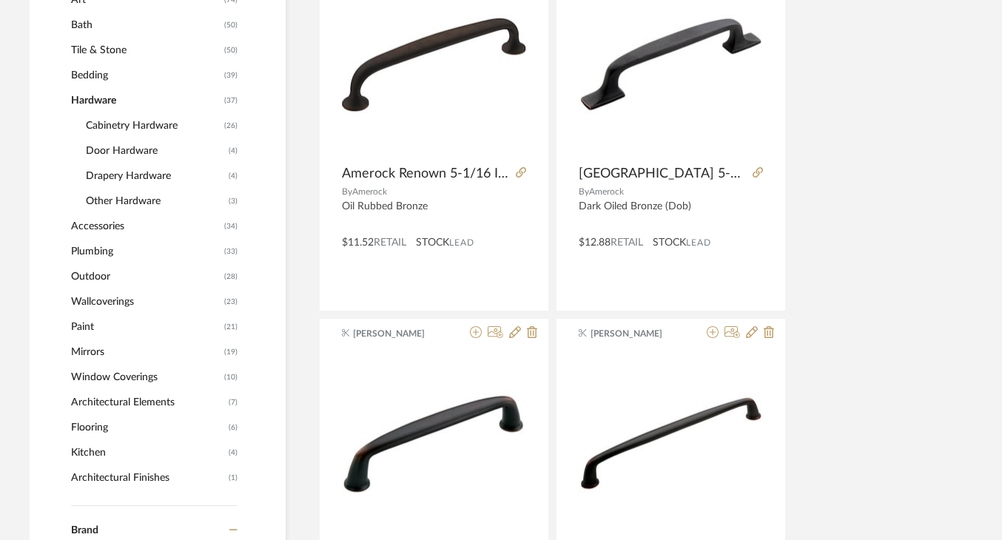
scroll to position [786, 25]
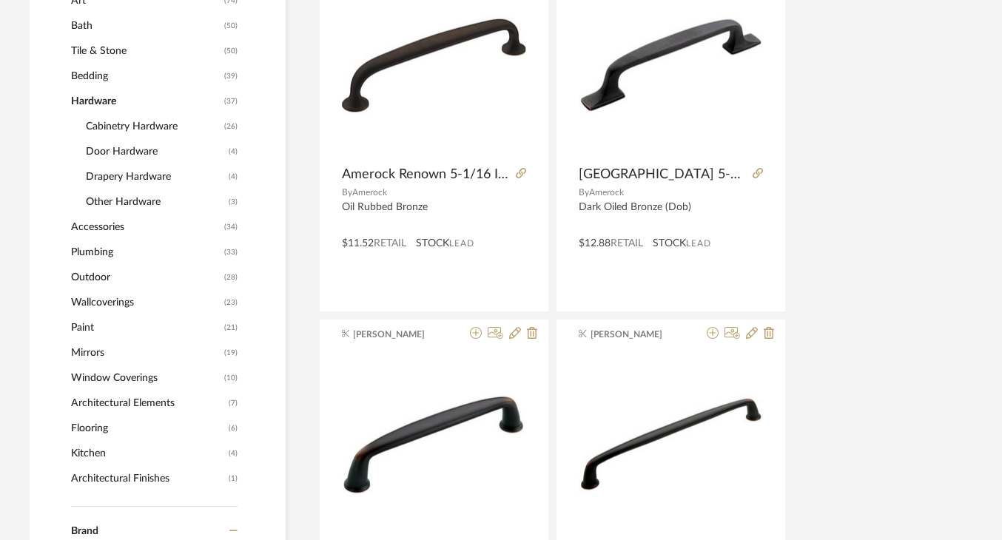
click at [111, 255] on span "Plumbing" at bounding box center [146, 252] width 150 height 25
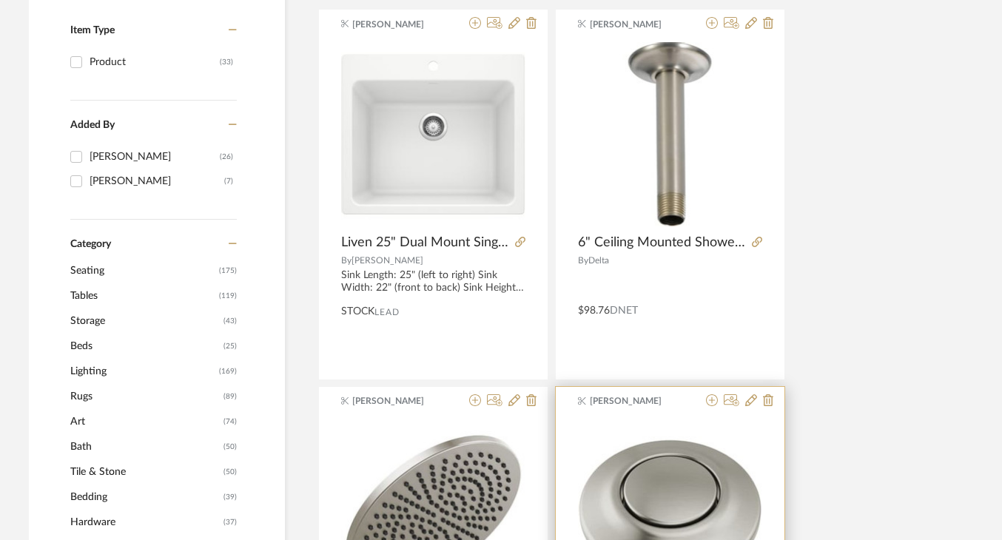
scroll to position [339, 26]
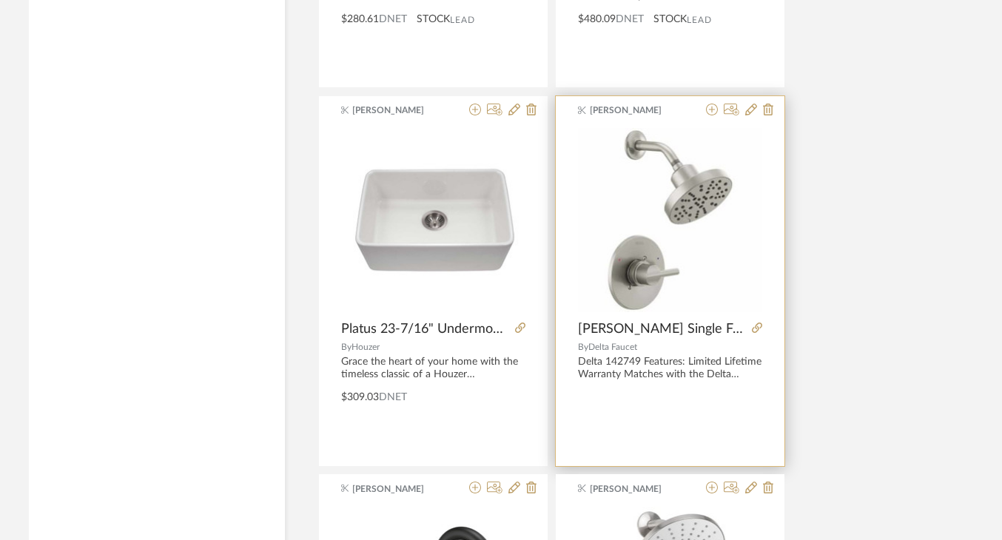
click at [0, 0] on img at bounding box center [0, 0] width 0 height 0
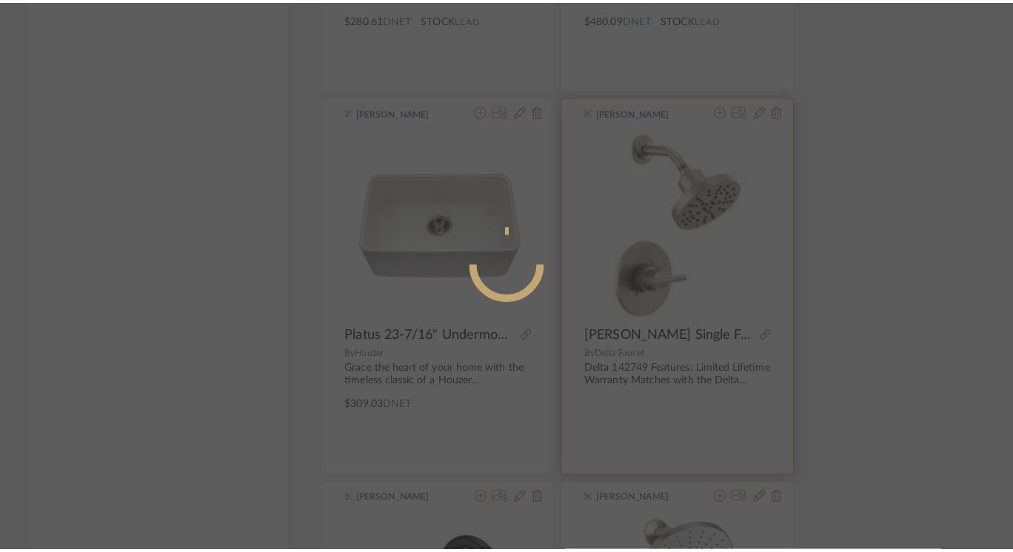
scroll to position [0, 0]
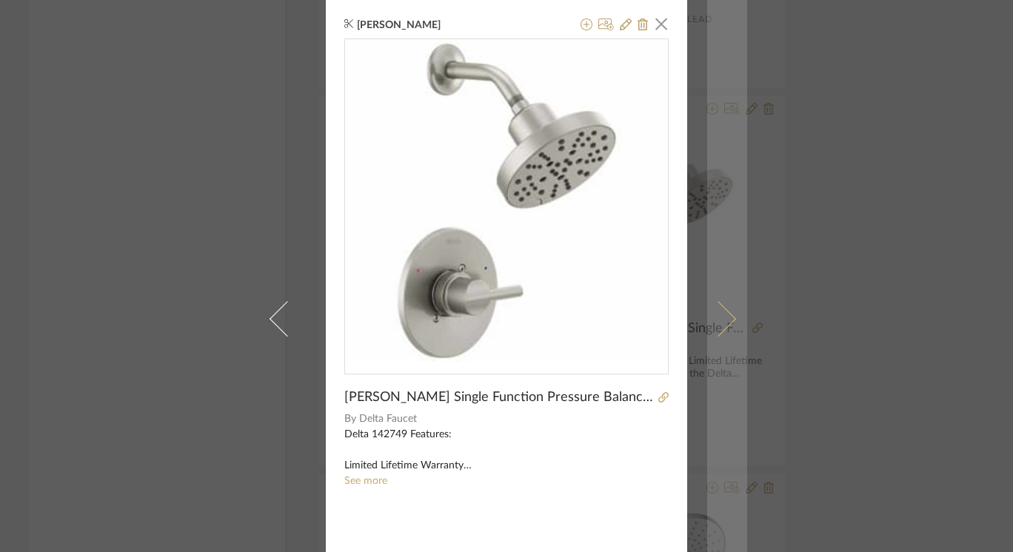
click at [724, 318] on span at bounding box center [718, 319] width 36 height 36
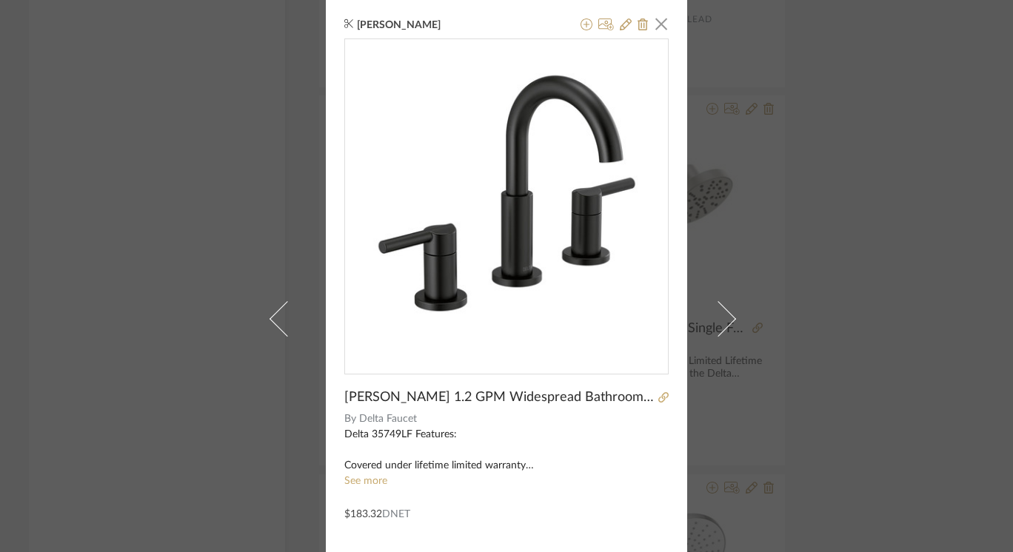
click at [724, 318] on span at bounding box center [718, 319] width 36 height 36
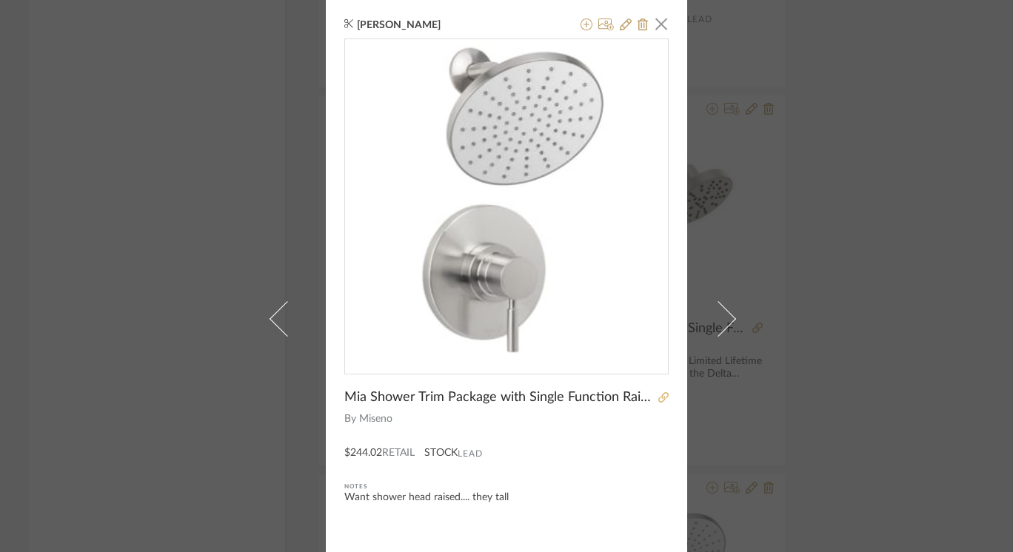
click at [658, 399] on icon at bounding box center [663, 397] width 10 height 10
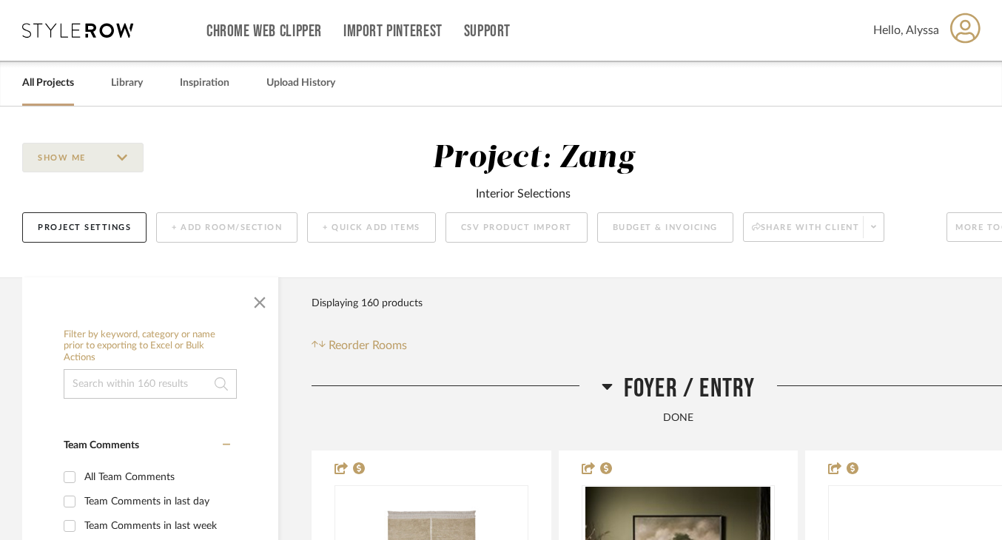
click at [115, 26] on icon at bounding box center [77, 30] width 111 height 15
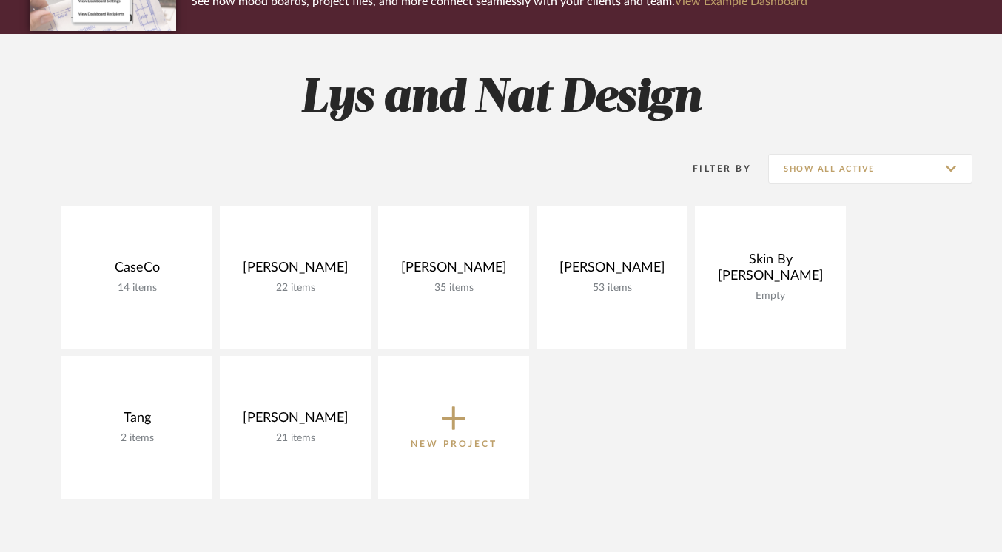
scroll to position [158, 0]
